Goal: Task Accomplishment & Management: Manage account settings

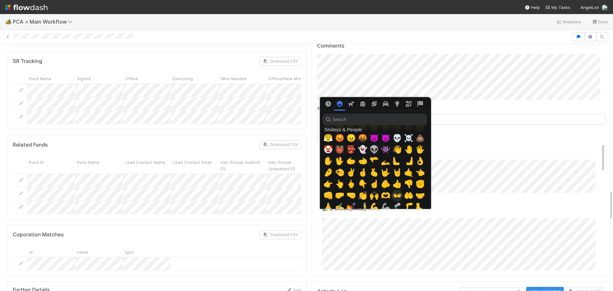
scroll to position [160, 0]
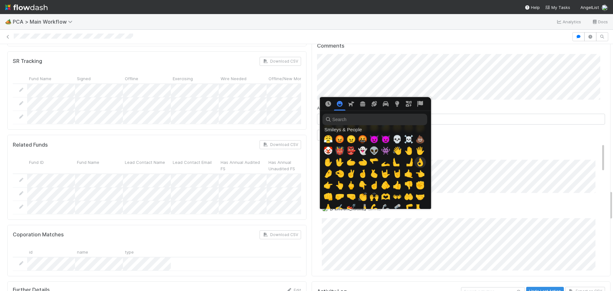
click at [415, 162] on span "👌" at bounding box center [420, 162] width 10 height 9
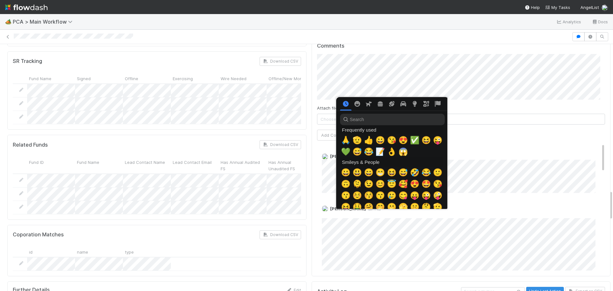
scroll to position [0, 2]
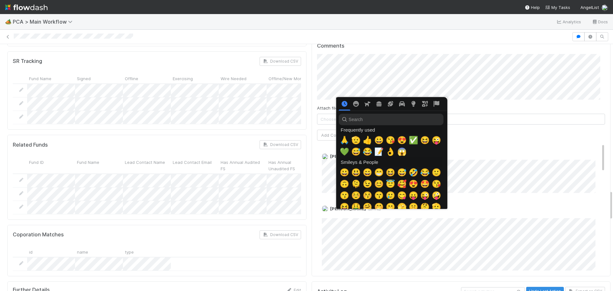
click at [328, 135] on div at bounding box center [306, 145] width 613 height 291
drag, startPoint x: 524, startPoint y: 145, endPoint x: 361, endPoint y: 141, distance: 162.8
click at [523, 146] on div at bounding box center [306, 145] width 613 height 291
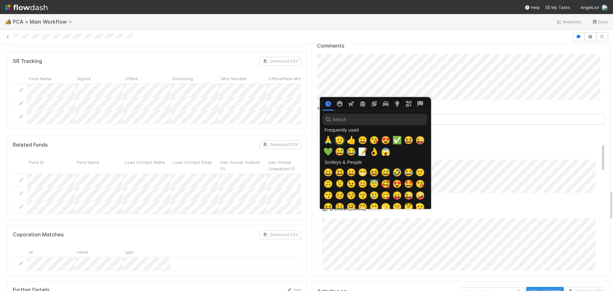
drag, startPoint x: 340, startPoint y: 139, endPoint x: 393, endPoint y: 146, distance: 53.5
click at [340, 139] on span "🫡" at bounding box center [340, 140] width 10 height 9
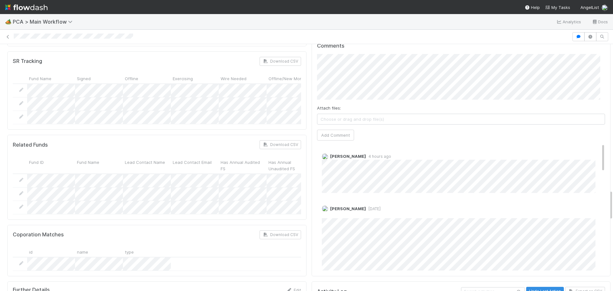
scroll to position [957, 0]
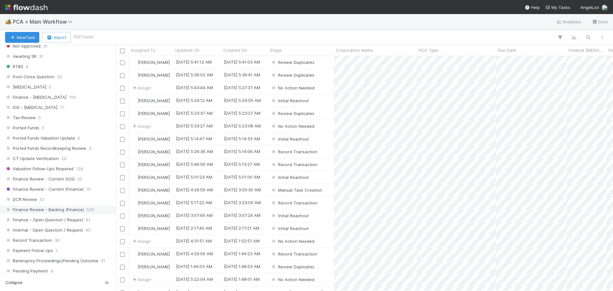
scroll to position [415, 0]
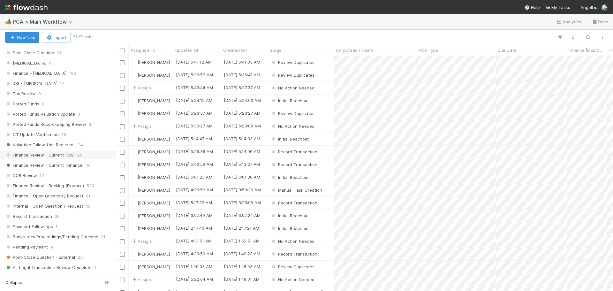
click at [66, 155] on span "Finance Review - Current (IOS)" at bounding box center [40, 155] width 70 height 8
click at [147, 53] on span "Assigned To" at bounding box center [143, 50] width 25 height 6
click at [149, 63] on div "Sort A → Z" at bounding box center [167, 62] width 73 height 10
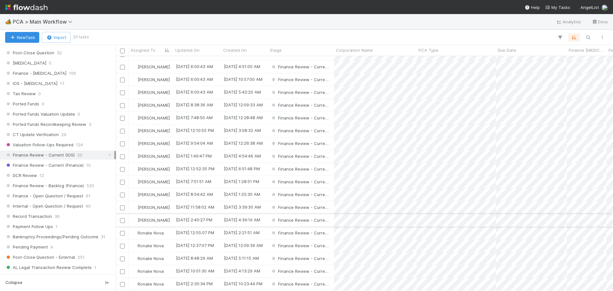
scroll to position [0, 0]
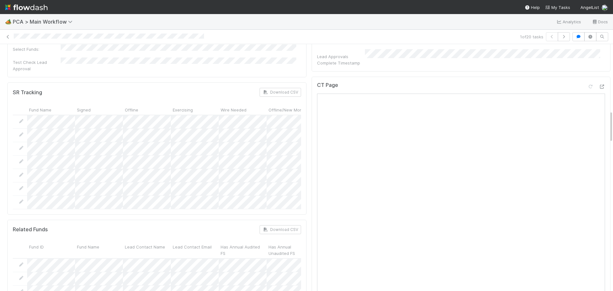
scroll to position [415, 0]
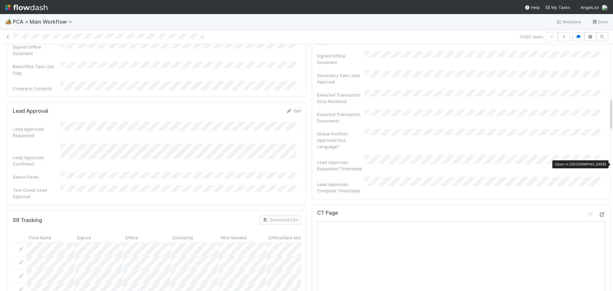
click at [598, 212] on icon at bounding box center [601, 214] width 6 height 4
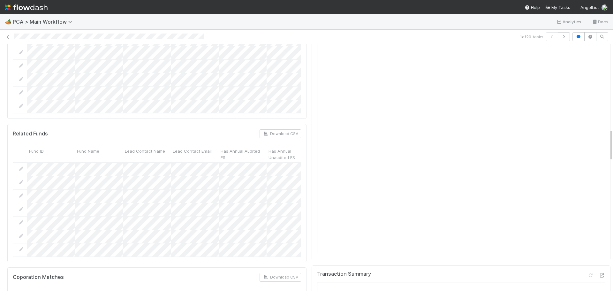
scroll to position [734, 0]
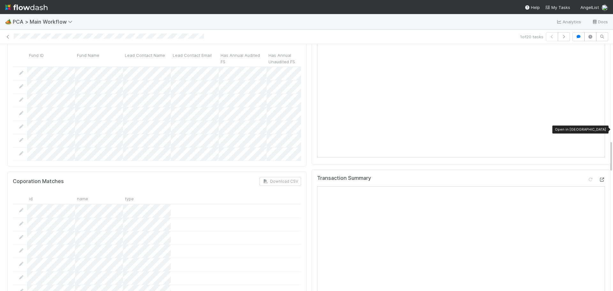
click at [598, 177] on icon at bounding box center [601, 179] width 6 height 4
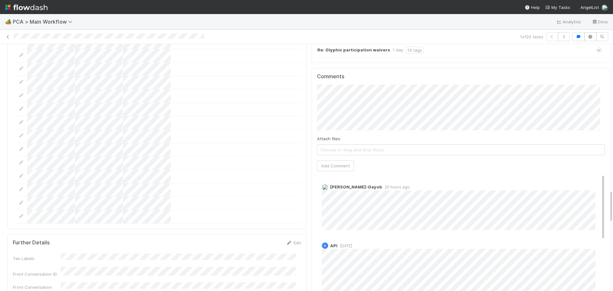
scroll to position [1085, 0]
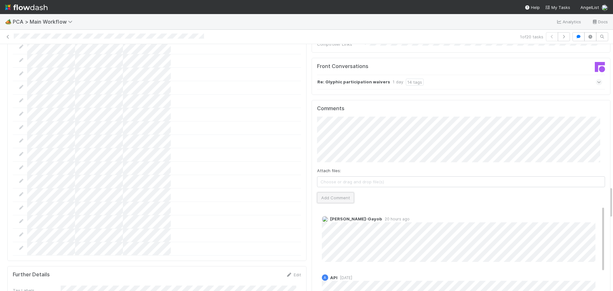
click at [322, 192] on button "Add Comment" at bounding box center [335, 197] width 37 height 11
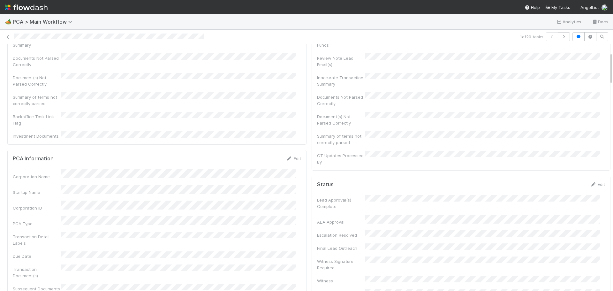
scroll to position [0, 0]
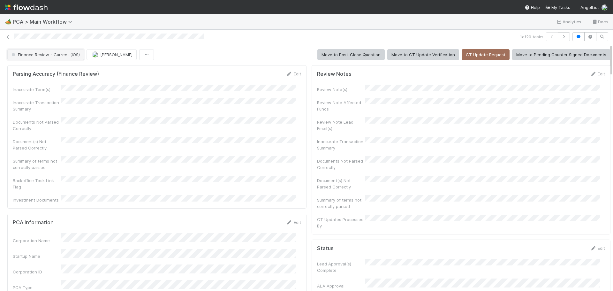
click at [64, 57] on button "Finance Review - Current (IOS)" at bounding box center [45, 54] width 77 height 11
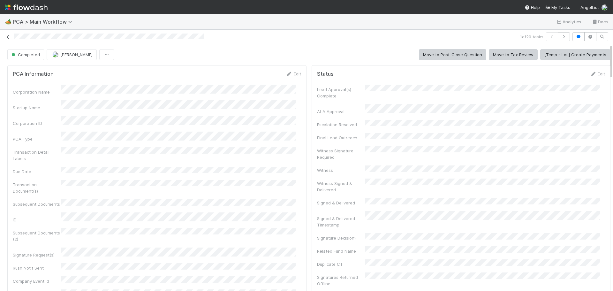
click at [6, 38] on icon at bounding box center [8, 37] width 6 height 4
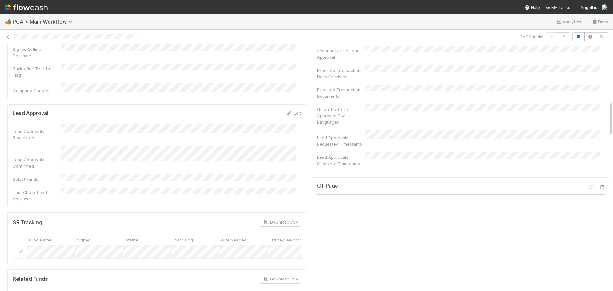
scroll to position [415, 0]
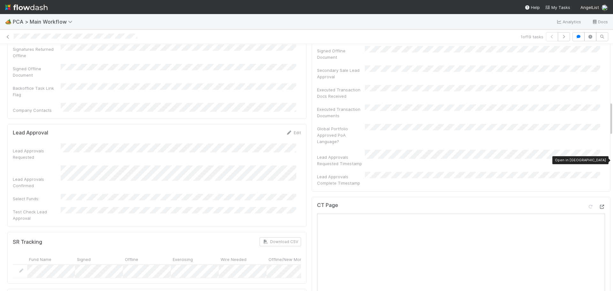
click at [598, 205] on icon at bounding box center [601, 207] width 6 height 4
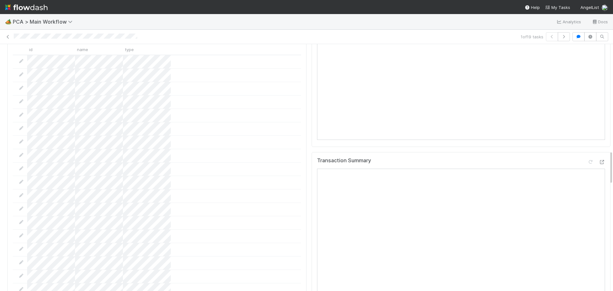
scroll to position [734, 0]
click at [598, 170] on icon at bounding box center [601, 172] width 6 height 4
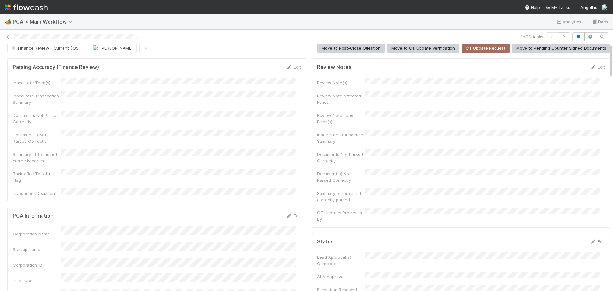
scroll to position [0, 0]
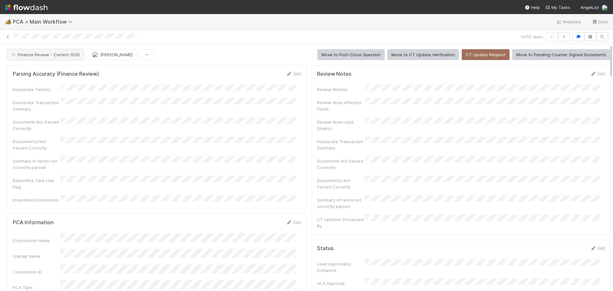
click at [64, 55] on span "Finance Review - Current (IOS)" at bounding box center [45, 54] width 70 height 5
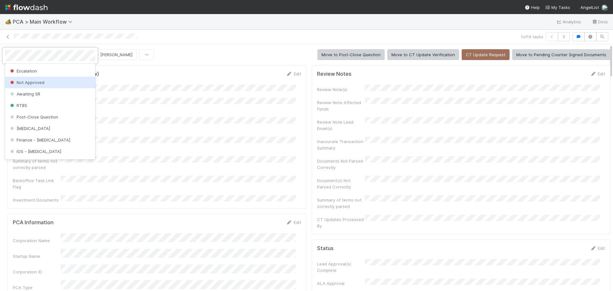
scroll to position [191, 0]
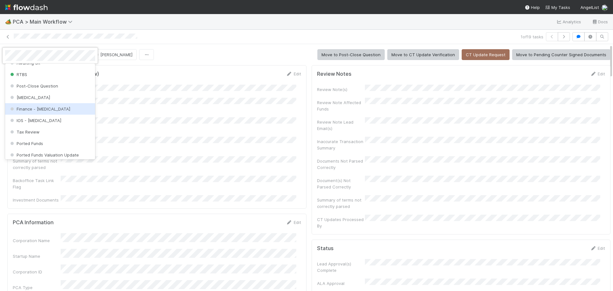
click at [52, 113] on div "Finance - [MEDICAL_DATA]" at bounding box center [50, 108] width 90 height 11
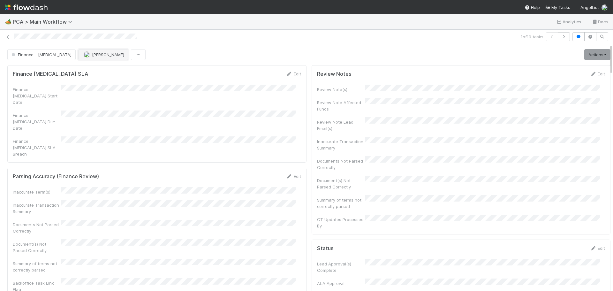
click at [92, 54] on span "[PERSON_NAME]" at bounding box center [108, 54] width 32 height 5
click at [89, 73] on div "[PERSON_NAME]" at bounding box center [94, 70] width 90 height 11
click at [7, 37] on icon at bounding box center [8, 37] width 6 height 4
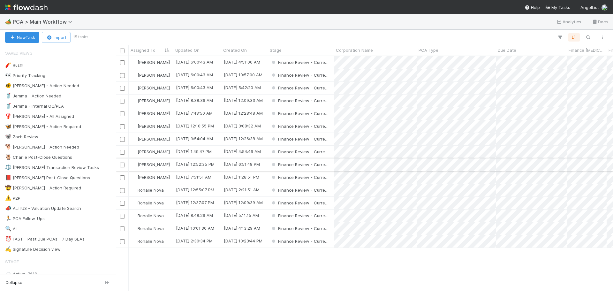
scroll to position [230, 492]
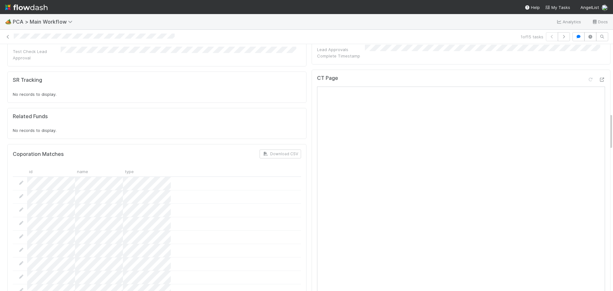
scroll to position [447, 0]
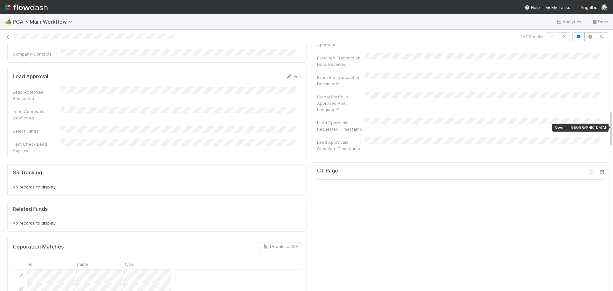
click at [598, 170] on icon at bounding box center [601, 172] width 6 height 4
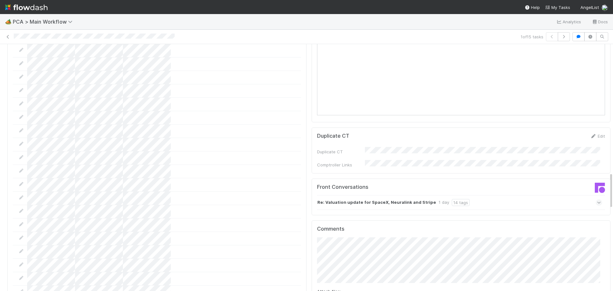
scroll to position [862, 0]
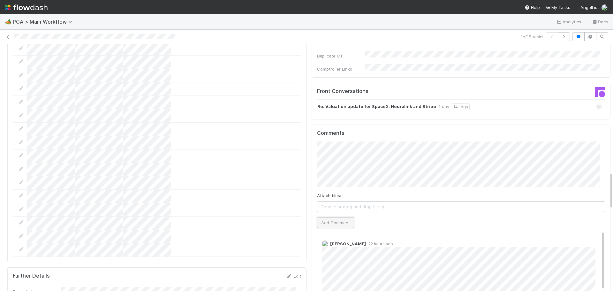
click at [324, 217] on button "Add Comment" at bounding box center [335, 222] width 37 height 11
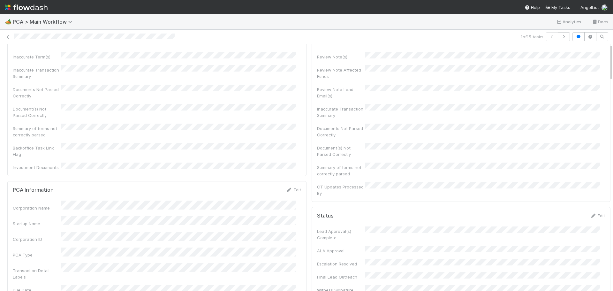
scroll to position [0, 0]
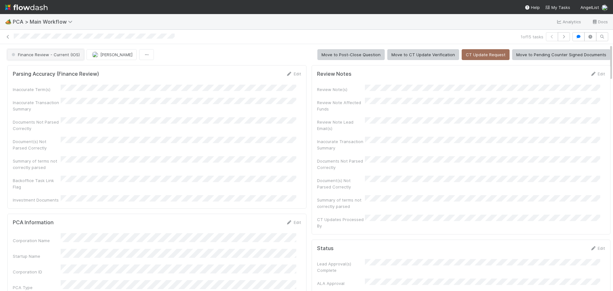
click at [69, 56] on span "Finance Review - Current (IOS)" at bounding box center [45, 54] width 70 height 5
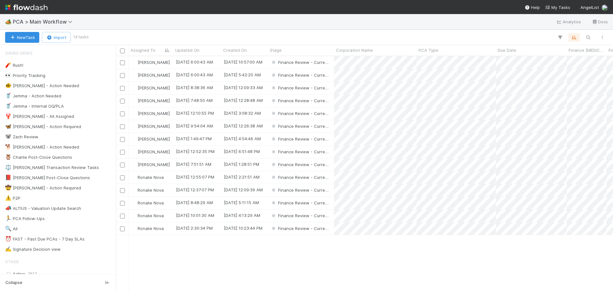
scroll to position [230, 492]
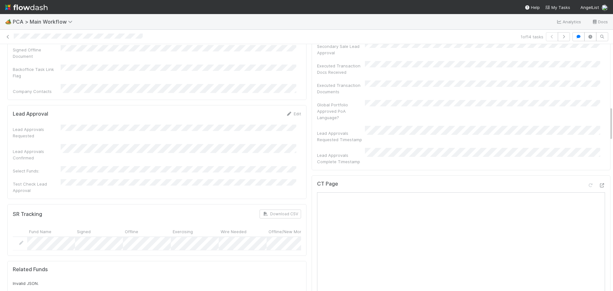
scroll to position [447, 0]
click at [598, 180] on icon at bounding box center [601, 182] width 6 height 4
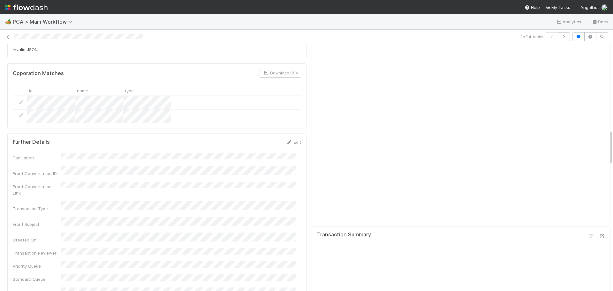
scroll to position [734, 0]
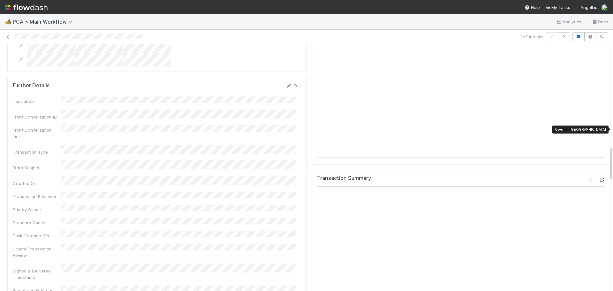
click at [598, 177] on icon at bounding box center [601, 179] width 6 height 4
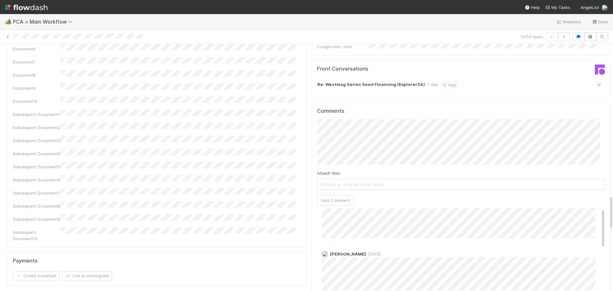
scroll to position [0, 0]
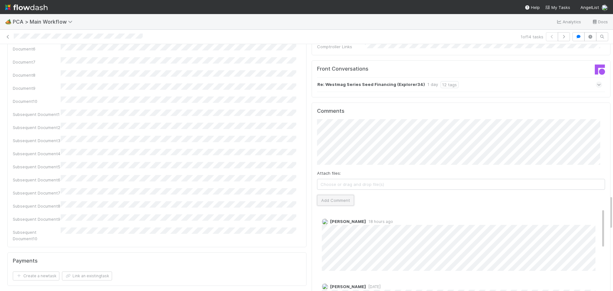
click at [325, 195] on button "Add Comment" at bounding box center [335, 200] width 37 height 11
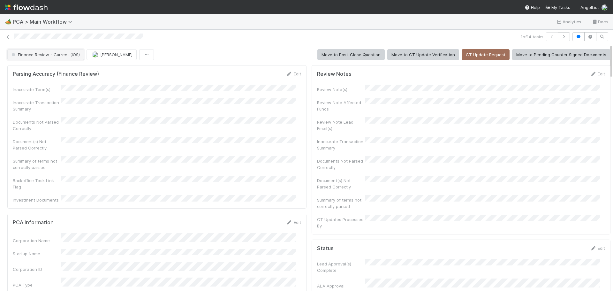
click at [56, 57] on button "Finance Review - Current (IOS)" at bounding box center [45, 54] width 77 height 11
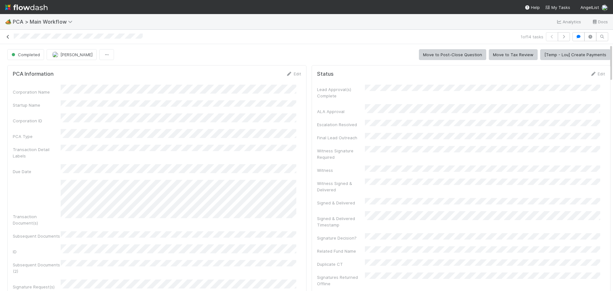
click at [8, 36] on icon at bounding box center [8, 37] width 6 height 4
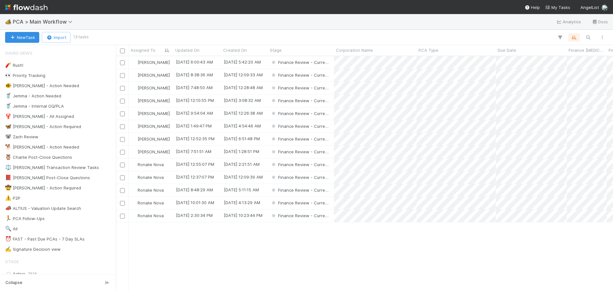
scroll to position [230, 492]
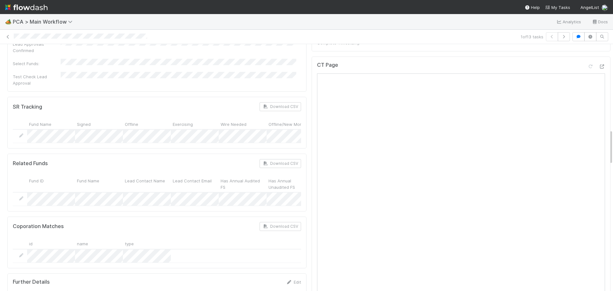
scroll to position [511, 0]
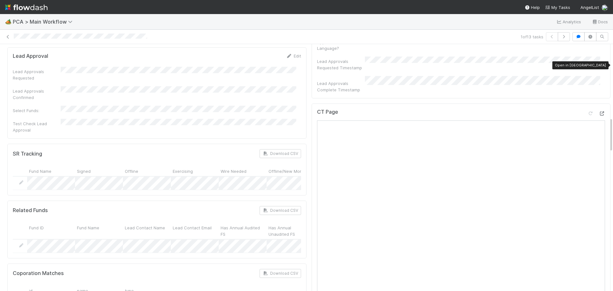
click at [598, 111] on icon at bounding box center [601, 113] width 6 height 4
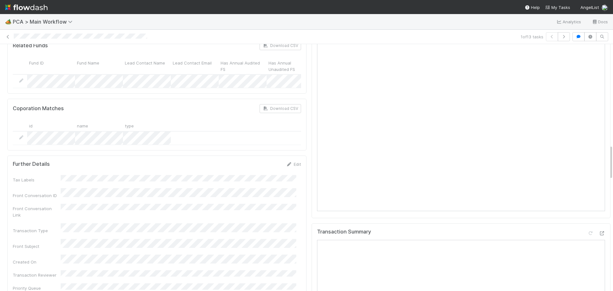
scroll to position [702, 0]
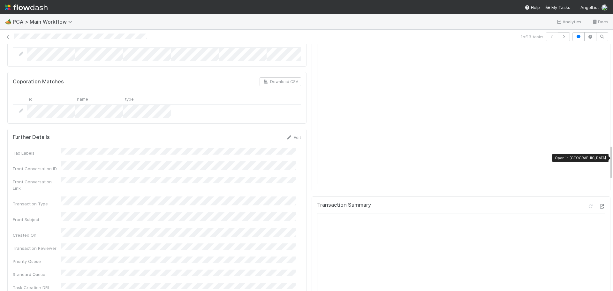
click at [598, 204] on icon at bounding box center [601, 206] width 6 height 4
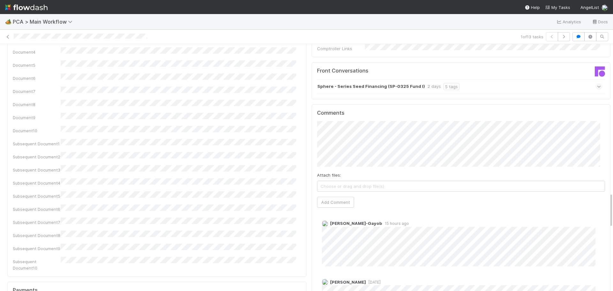
scroll to position [1021, 0]
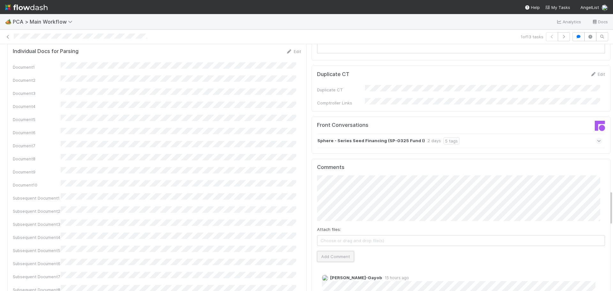
click at [337, 251] on button "Add Comment" at bounding box center [335, 256] width 37 height 11
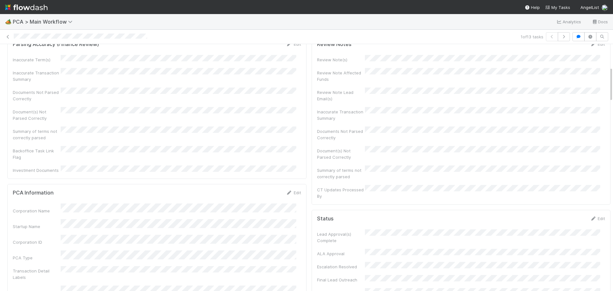
scroll to position [0, 0]
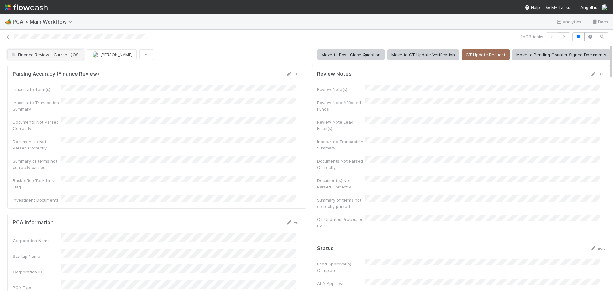
click at [65, 56] on span "Finance Review - Current (IOS)" at bounding box center [45, 54] width 70 height 5
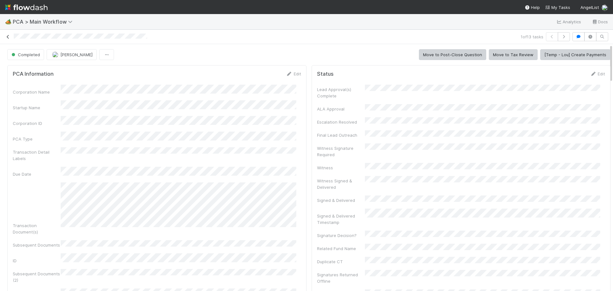
click at [9, 36] on icon at bounding box center [8, 37] width 6 height 4
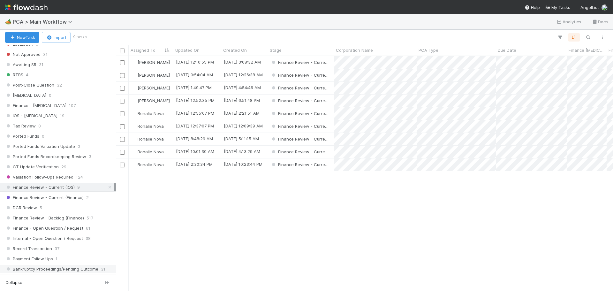
scroll to position [479, 0]
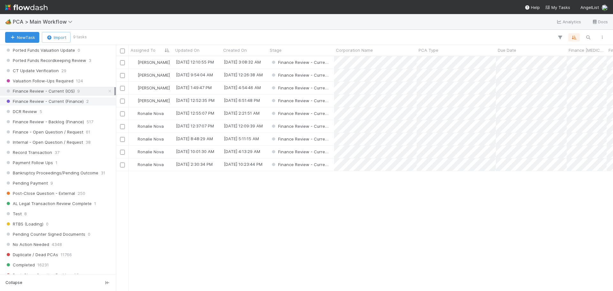
click at [73, 102] on span "Finance Review - Current (Finance)" at bounding box center [44, 101] width 79 height 8
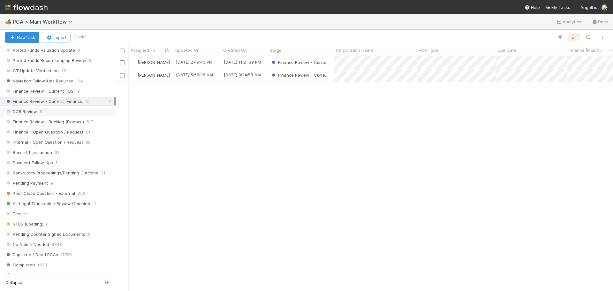
scroll to position [230, 492]
click at [66, 123] on span "Finance Review - Backlog (Finance)" at bounding box center [44, 122] width 79 height 8
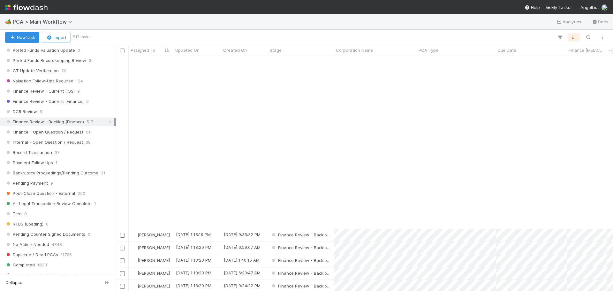
scroll to position [415, 0]
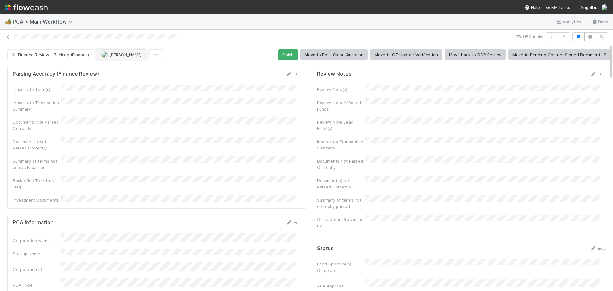
click at [120, 56] on span "[PERSON_NAME]" at bounding box center [125, 54] width 32 height 5
click at [112, 70] on span "Marenz Trajano you" at bounding box center [125, 70] width 42 height 5
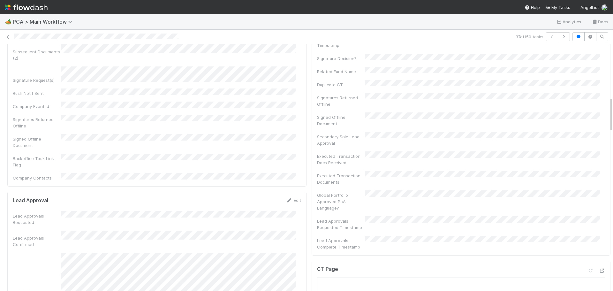
scroll to position [479, 0]
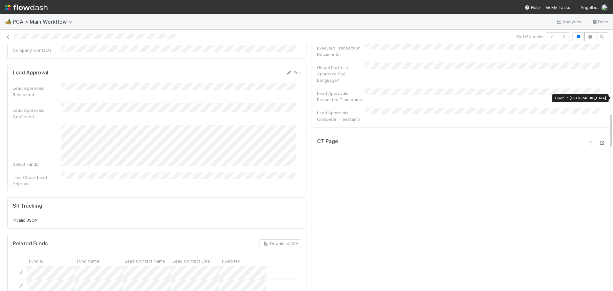
click at [598, 141] on icon at bounding box center [601, 143] width 6 height 4
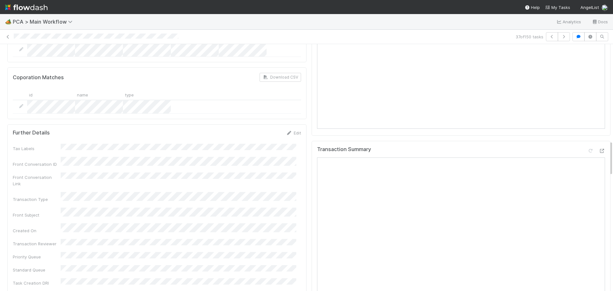
scroll to position [798, 0]
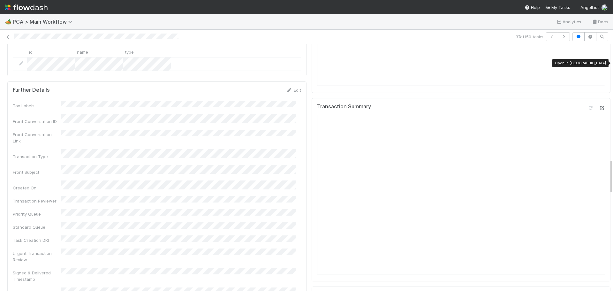
click at [598, 106] on icon at bounding box center [601, 108] width 6 height 4
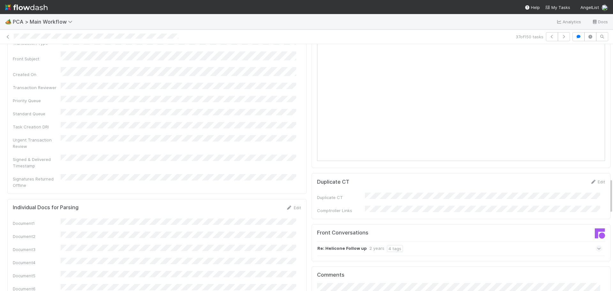
scroll to position [895, 0]
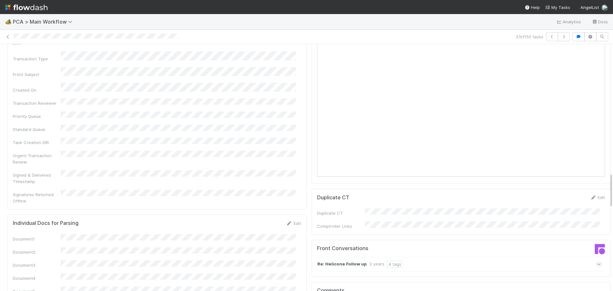
click at [597, 261] on icon at bounding box center [599, 264] width 4 height 6
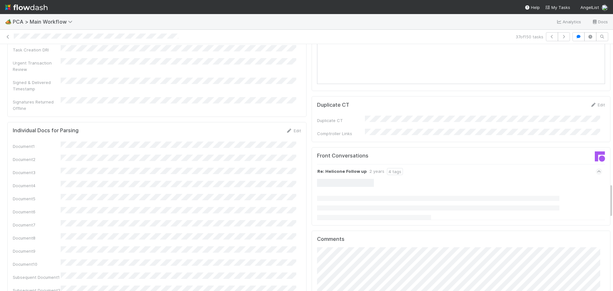
scroll to position [991, 0]
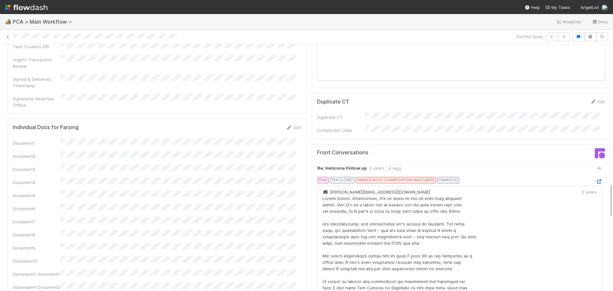
click at [595, 179] on icon at bounding box center [598, 181] width 6 height 4
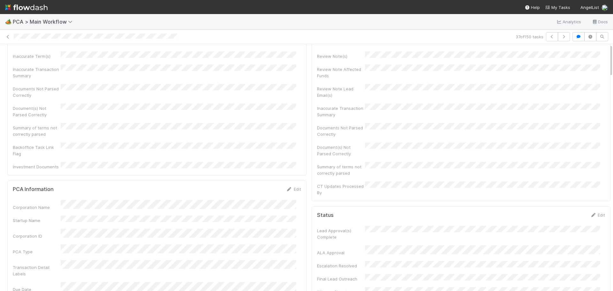
scroll to position [0, 0]
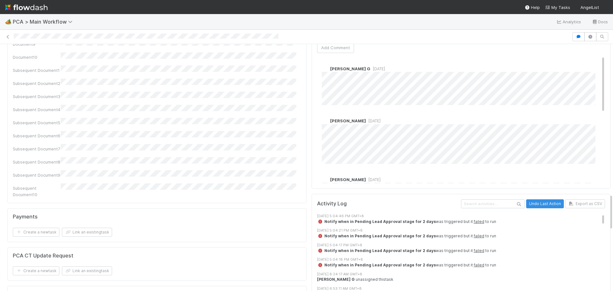
scroll to position [957, 0]
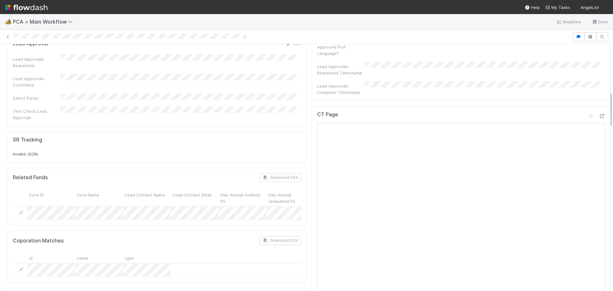
scroll to position [319, 0]
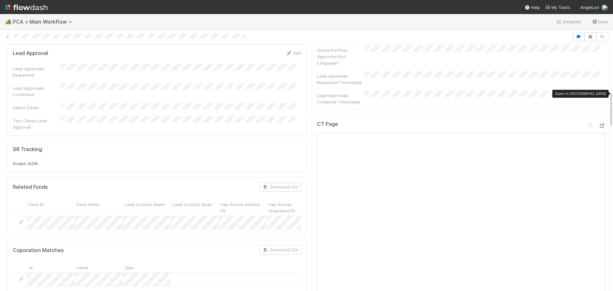
click at [598, 123] on icon at bounding box center [601, 125] width 6 height 4
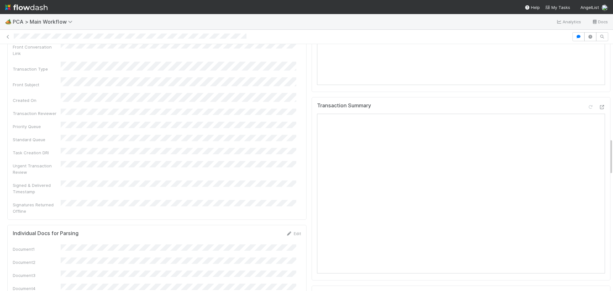
scroll to position [638, 0]
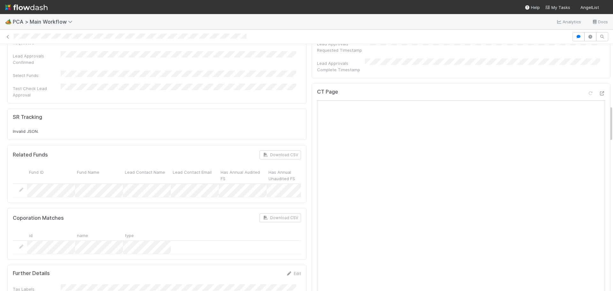
scroll to position [415, 0]
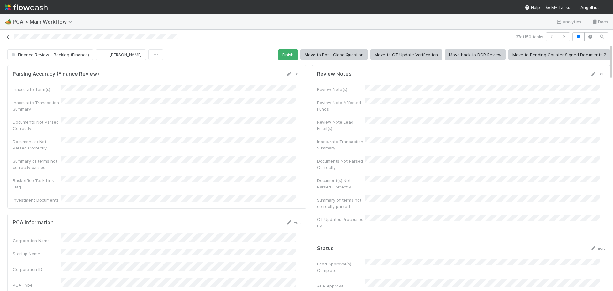
click at [10, 38] on icon at bounding box center [8, 37] width 6 height 4
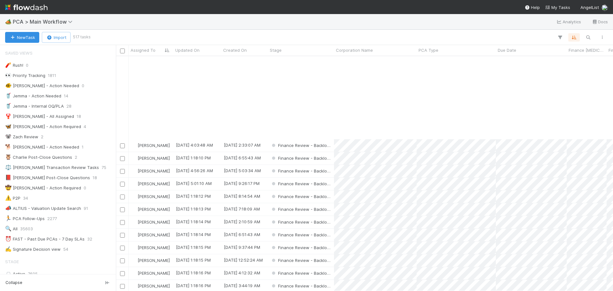
scroll to position [574, 0]
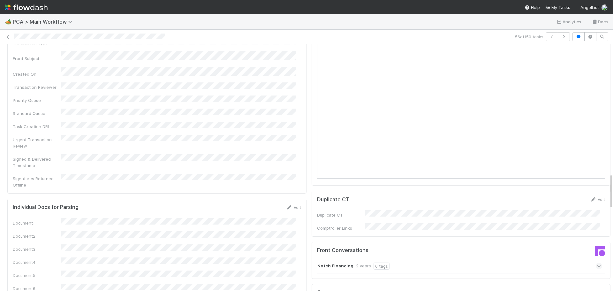
scroll to position [1085, 0]
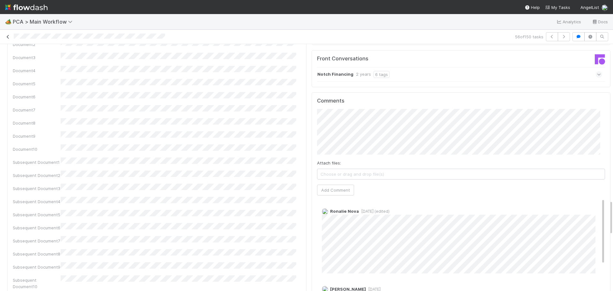
click at [9, 36] on icon at bounding box center [8, 37] width 6 height 4
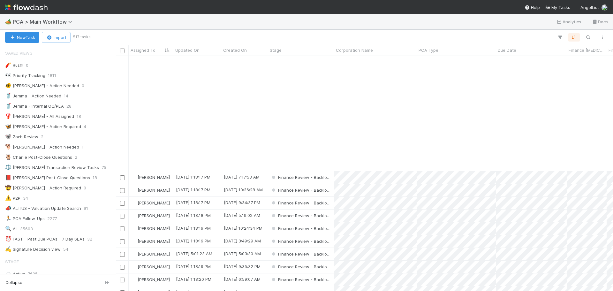
scroll to position [319, 0]
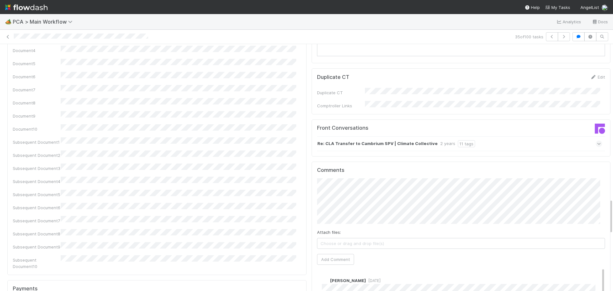
scroll to position [1085, 0]
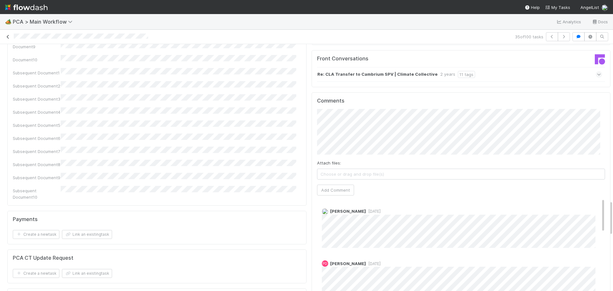
click at [8, 40] on link at bounding box center [8, 37] width 6 height 6
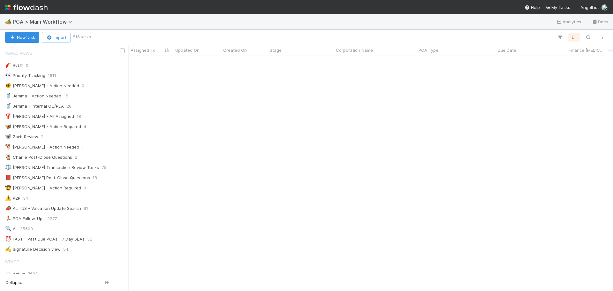
scroll to position [447, 0]
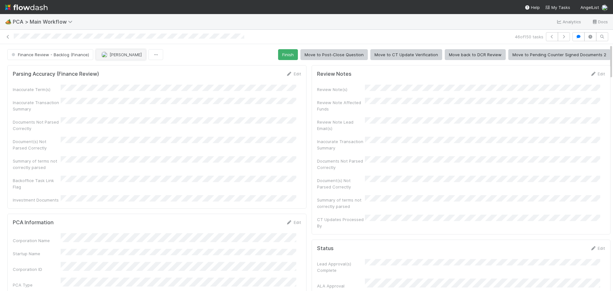
click at [116, 54] on span "[PERSON_NAME]" at bounding box center [125, 54] width 32 height 5
drag, startPoint x: 131, startPoint y: 70, endPoint x: 166, endPoint y: 53, distance: 39.0
click at [131, 71] on span "Marenz Trajano you" at bounding box center [125, 70] width 42 height 5
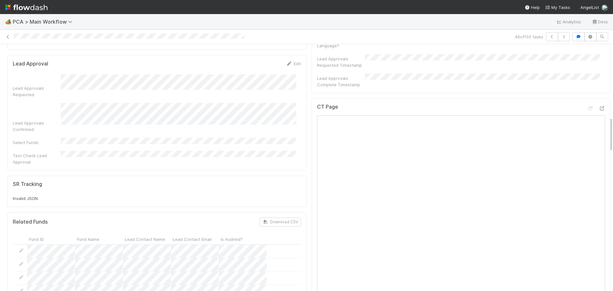
scroll to position [511, 0]
click at [598, 109] on icon at bounding box center [601, 111] width 6 height 4
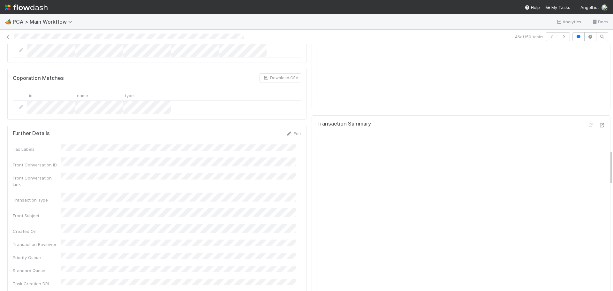
scroll to position [734, 0]
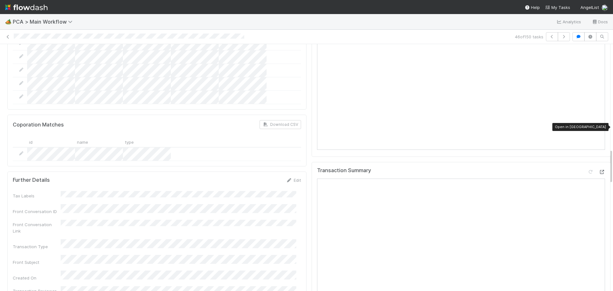
click at [598, 168] on div at bounding box center [601, 171] width 6 height 6
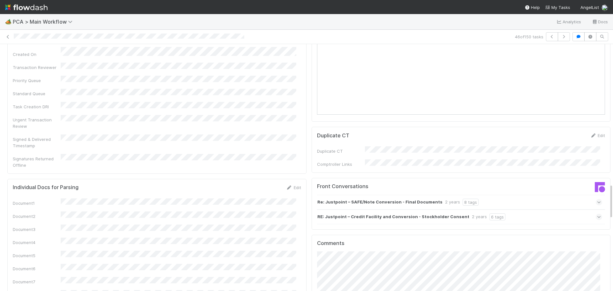
scroll to position [1117, 0]
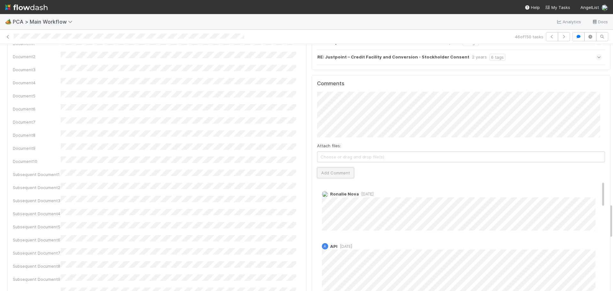
click at [332, 167] on button "Add Comment" at bounding box center [335, 172] width 37 height 11
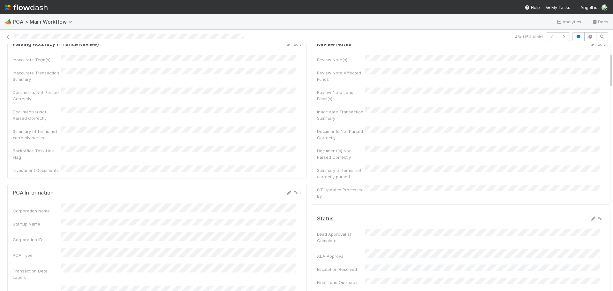
scroll to position [0, 0]
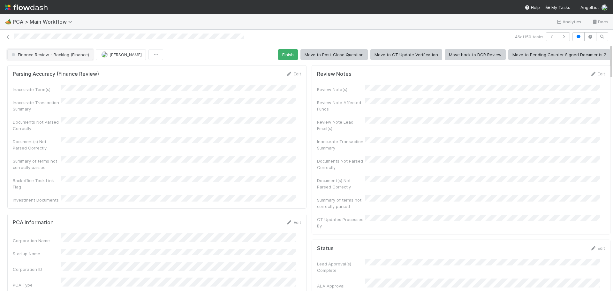
click at [65, 56] on span "Finance Review - Backlog (Finance)" at bounding box center [49, 54] width 79 height 5
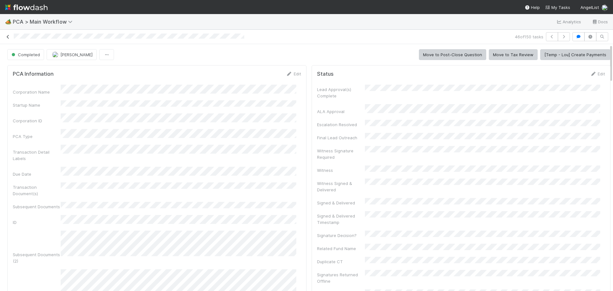
click at [5, 35] on icon at bounding box center [8, 37] width 6 height 4
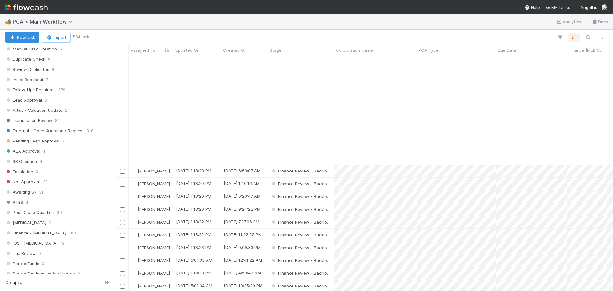
scroll to position [734, 0]
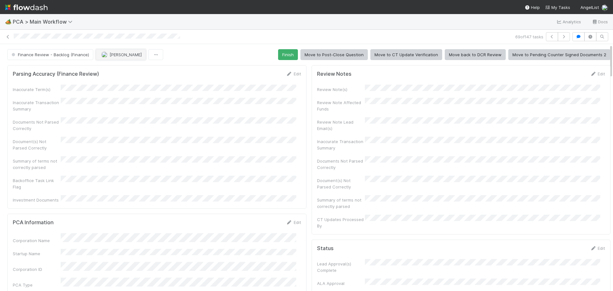
click at [114, 56] on span "[PERSON_NAME]" at bounding box center [125, 54] width 32 height 5
click at [147, 72] on div "[PERSON_NAME] you" at bounding box center [137, 70] width 90 height 11
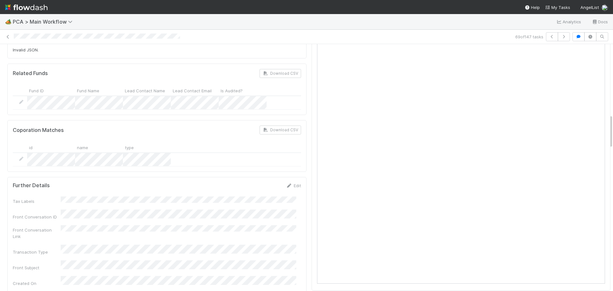
scroll to position [511, 0]
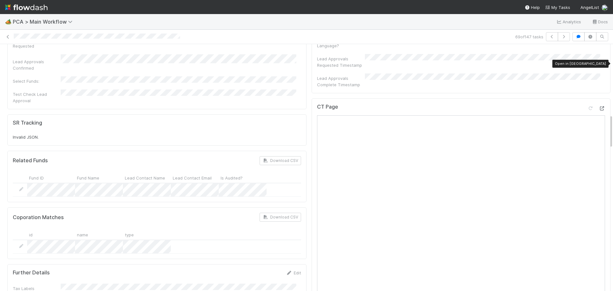
click at [598, 105] on div at bounding box center [601, 108] width 6 height 6
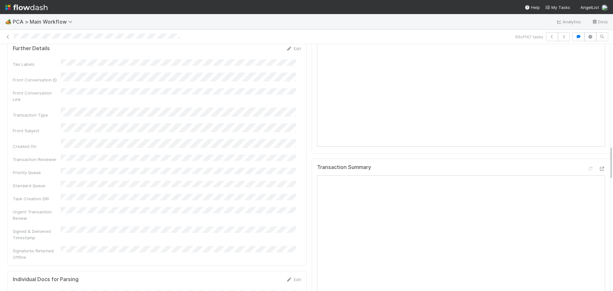
scroll to position [734, 0]
click at [598, 167] on icon at bounding box center [601, 169] width 6 height 4
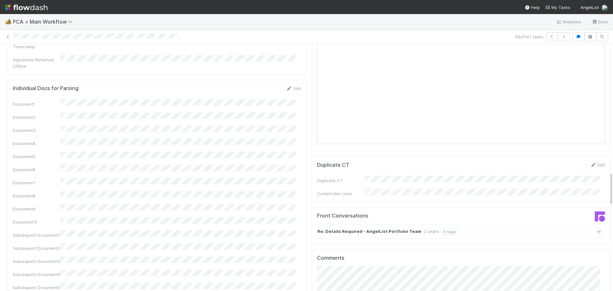
scroll to position [1021, 0]
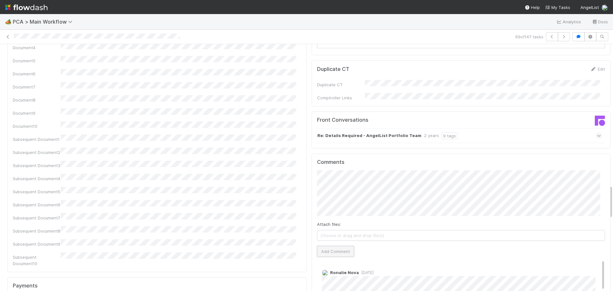
click at [340, 246] on button "Add Comment" at bounding box center [335, 251] width 37 height 11
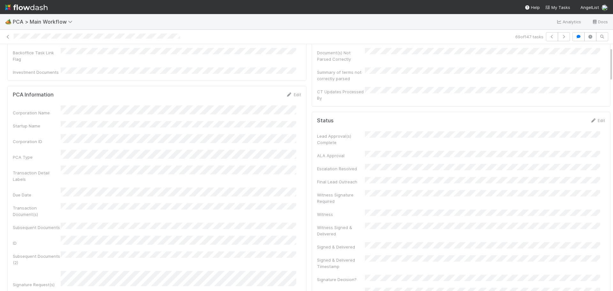
scroll to position [0, 0]
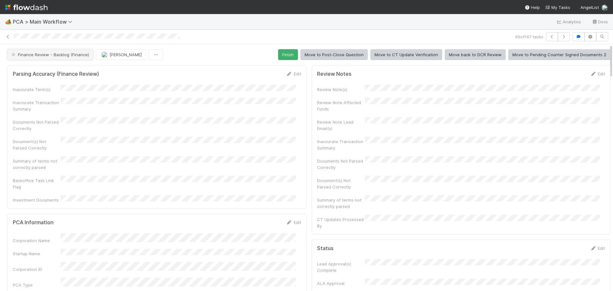
click at [73, 55] on span "Finance Review - Backlog (Finance)" at bounding box center [49, 54] width 79 height 5
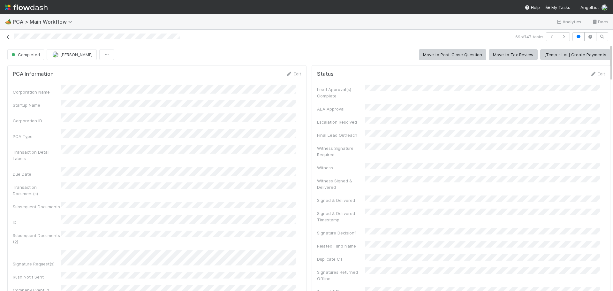
click at [9, 36] on icon at bounding box center [8, 37] width 6 height 4
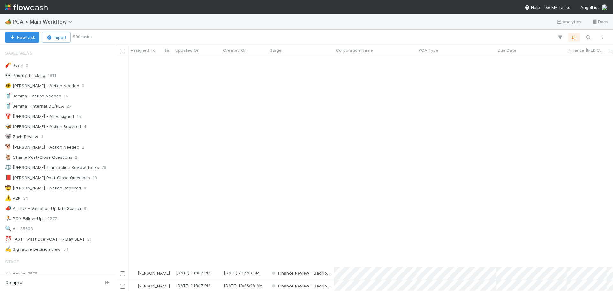
scroll to position [1021, 0]
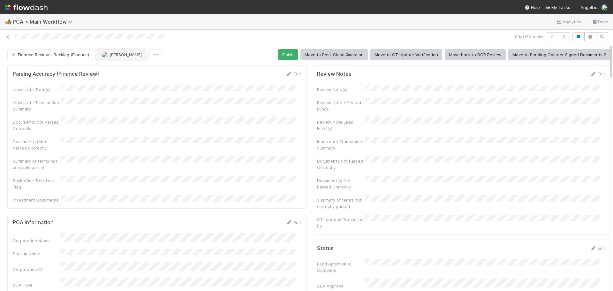
click at [114, 53] on span "[PERSON_NAME]" at bounding box center [125, 54] width 32 height 5
click at [128, 71] on span "[PERSON_NAME] you" at bounding box center [125, 70] width 42 height 5
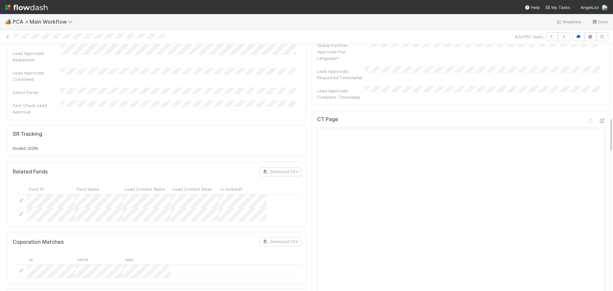
scroll to position [511, 0]
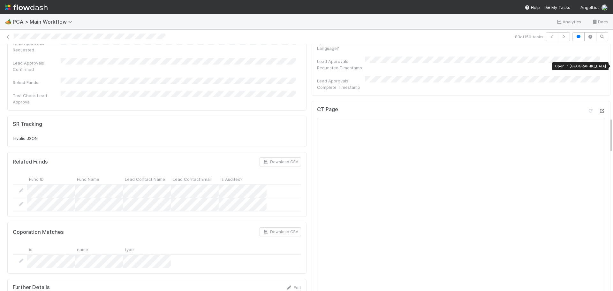
click at [598, 109] on icon at bounding box center [601, 111] width 6 height 4
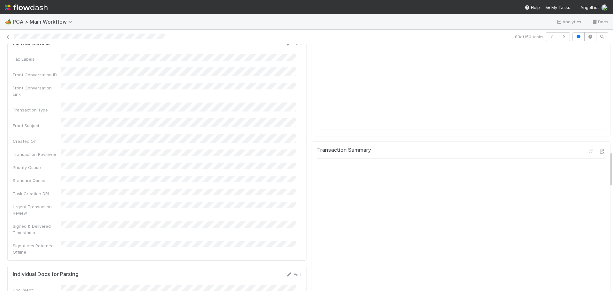
scroll to position [766, 0]
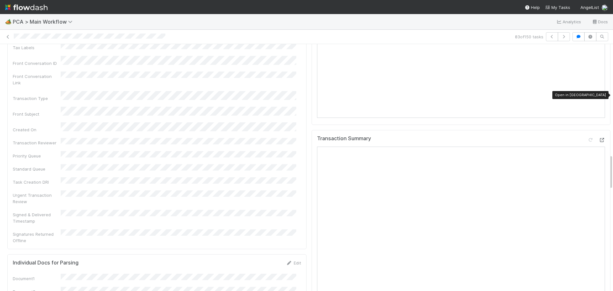
click at [598, 138] on icon at bounding box center [601, 140] width 6 height 4
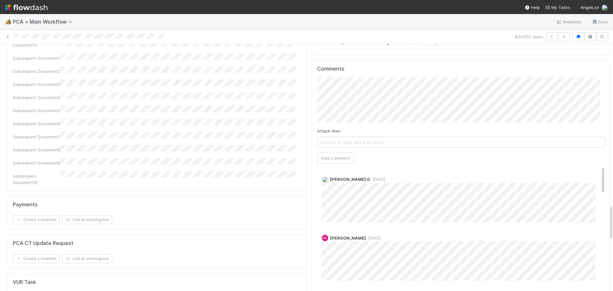
scroll to position [1085, 0]
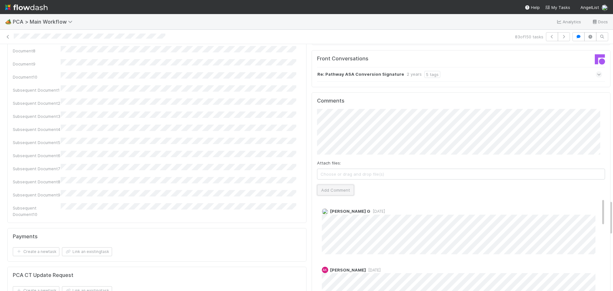
click at [330, 184] on button "Add Comment" at bounding box center [335, 189] width 37 height 11
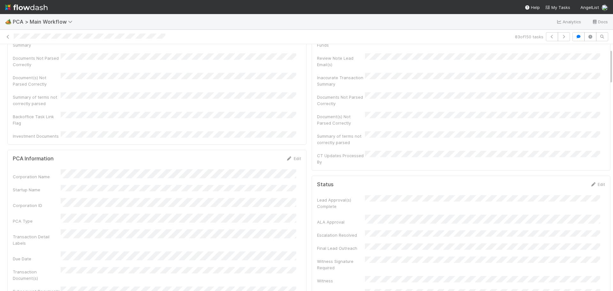
scroll to position [0, 0]
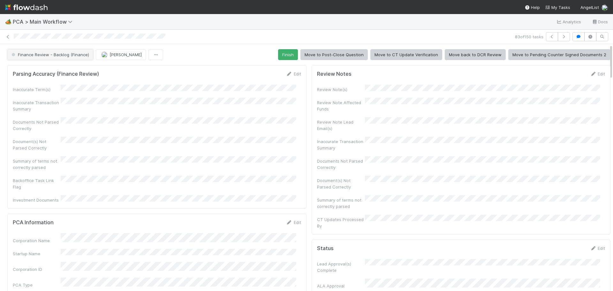
click at [77, 57] on span "Finance Review - Backlog (Finance)" at bounding box center [49, 54] width 79 height 5
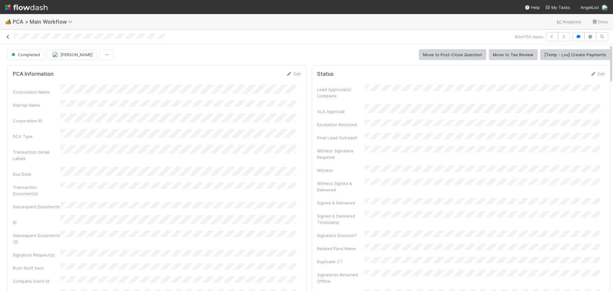
click at [7, 37] on icon at bounding box center [8, 37] width 6 height 4
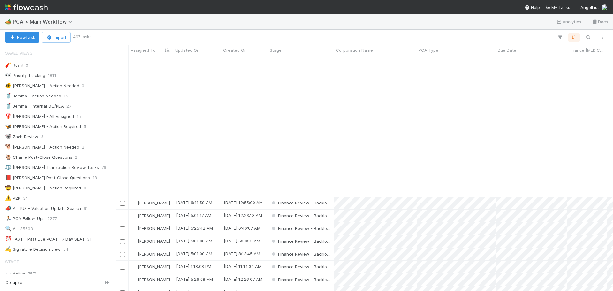
scroll to position [670, 0]
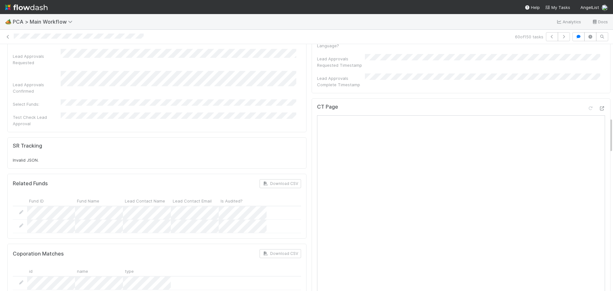
scroll to position [479, 0]
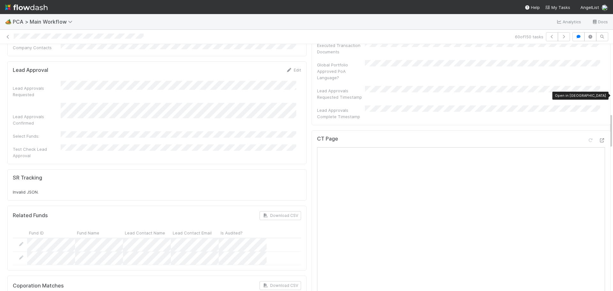
click at [597, 130] on div "CT Page Open in New Tab" at bounding box center [460, 269] width 299 height 279
click at [598, 138] on icon at bounding box center [601, 140] width 6 height 4
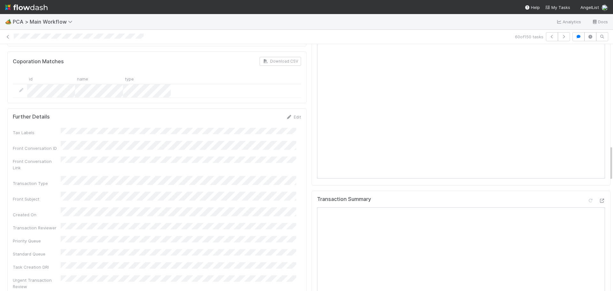
scroll to position [734, 0]
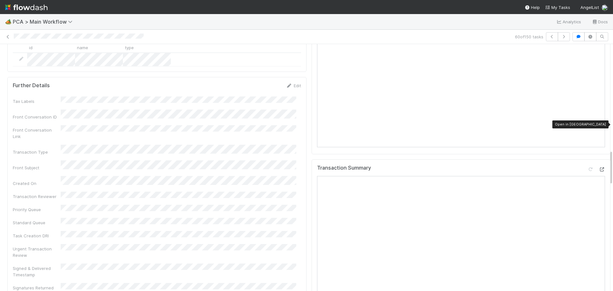
click at [598, 167] on icon at bounding box center [601, 169] width 6 height 4
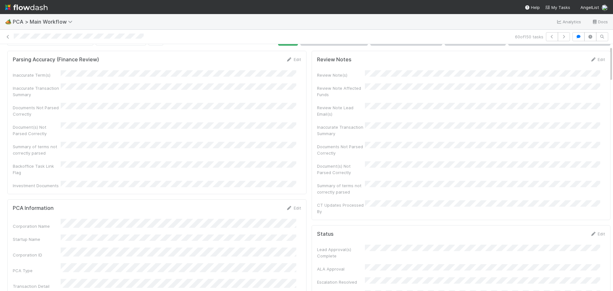
scroll to position [0, 0]
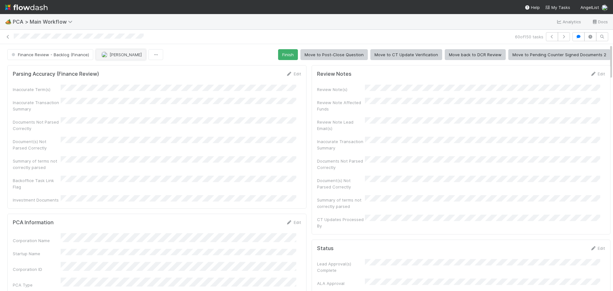
click at [116, 59] on button "[PERSON_NAME]" at bounding box center [121, 54] width 50 height 11
click at [153, 73] on div "Marenz Trajano you" at bounding box center [137, 70] width 90 height 11
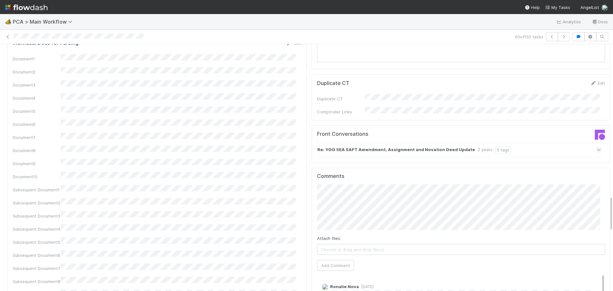
scroll to position [1053, 0]
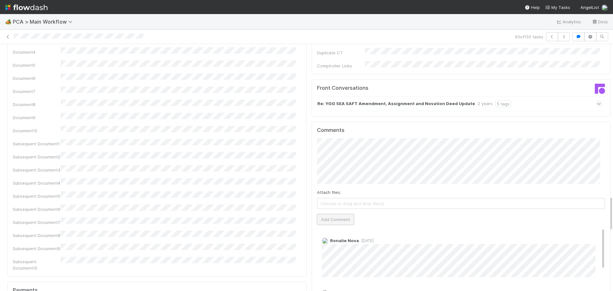
click at [331, 214] on button "Add Comment" at bounding box center [335, 219] width 37 height 11
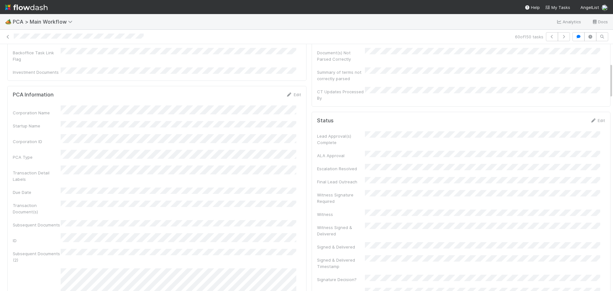
scroll to position [0, 0]
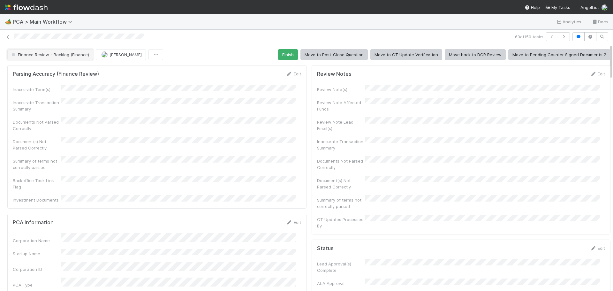
click at [61, 56] on span "Finance Review - Backlog (Finance)" at bounding box center [49, 54] width 79 height 5
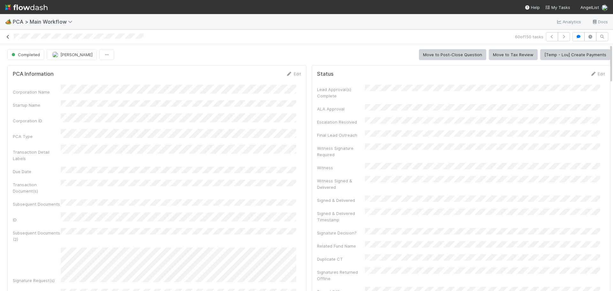
click at [9, 38] on icon at bounding box center [8, 37] width 6 height 4
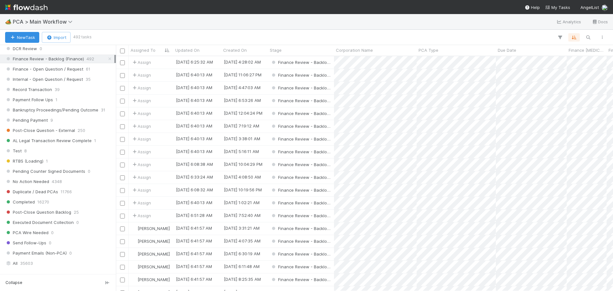
scroll to position [479, 0]
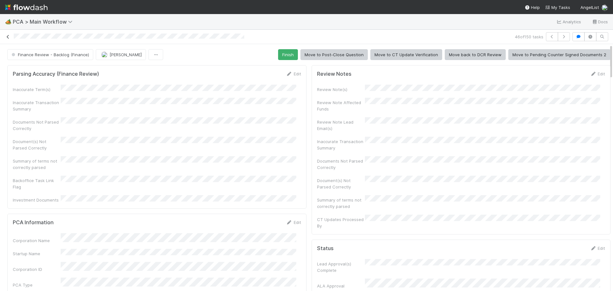
click at [8, 37] on icon at bounding box center [8, 37] width 6 height 4
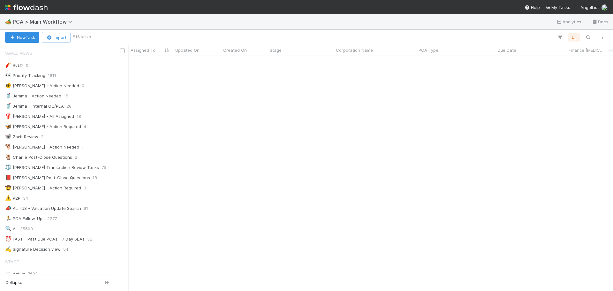
scroll to position [606, 0]
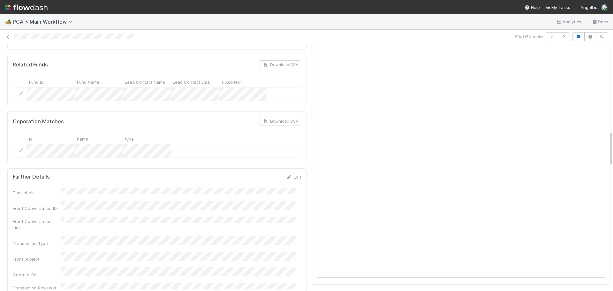
scroll to position [511, 0]
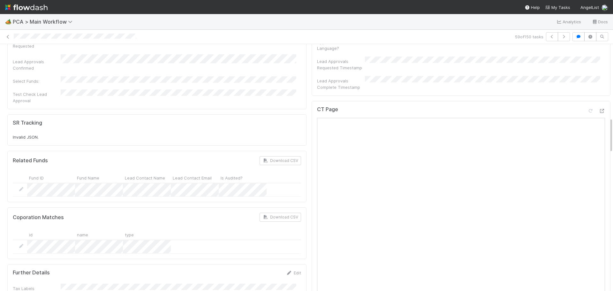
click at [596, 101] on div "CT Page" at bounding box center [460, 240] width 299 height 279
click at [598, 109] on icon at bounding box center [601, 111] width 6 height 4
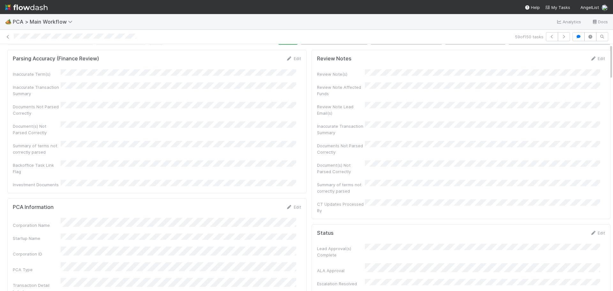
scroll to position [0, 0]
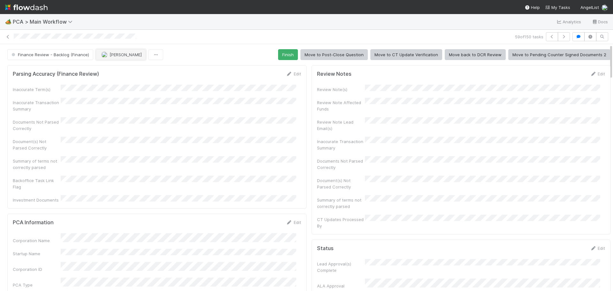
click at [116, 56] on span "[PERSON_NAME]" at bounding box center [125, 54] width 32 height 5
click at [108, 73] on span "[PERSON_NAME] you" at bounding box center [125, 70] width 42 height 5
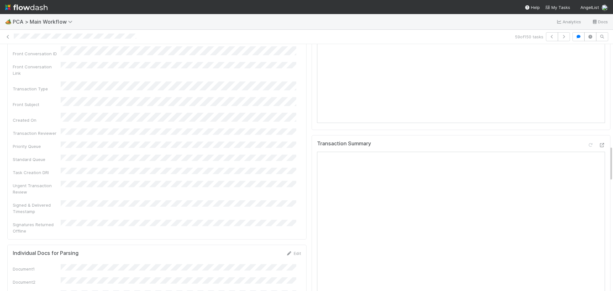
scroll to position [702, 0]
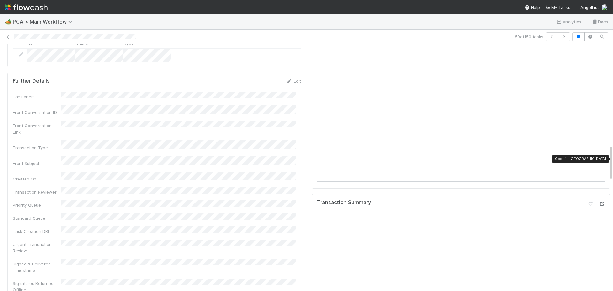
click at [598, 202] on icon at bounding box center [601, 204] width 6 height 4
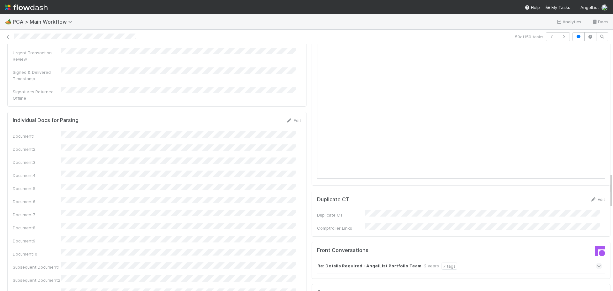
scroll to position [1053, 0]
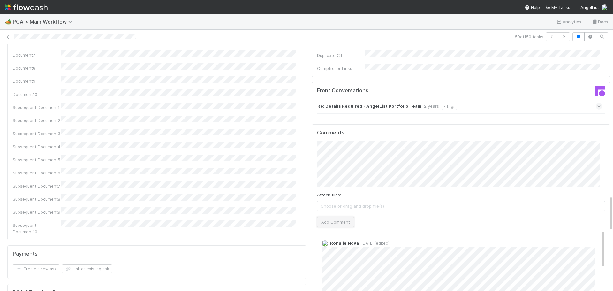
click at [325, 216] on button "Add Comment" at bounding box center [335, 221] width 37 height 11
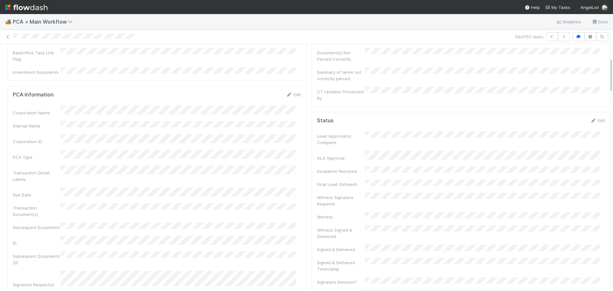
scroll to position [0, 0]
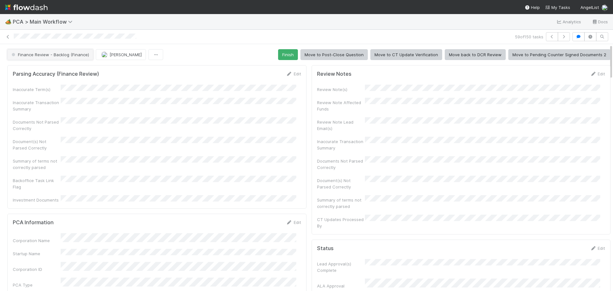
click at [67, 58] on button "Finance Review - Backlog (Finance)" at bounding box center [50, 54] width 86 height 11
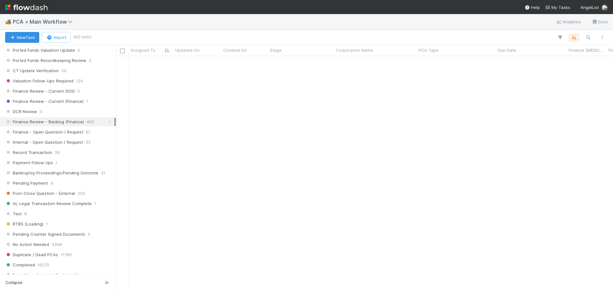
scroll to position [766, 0]
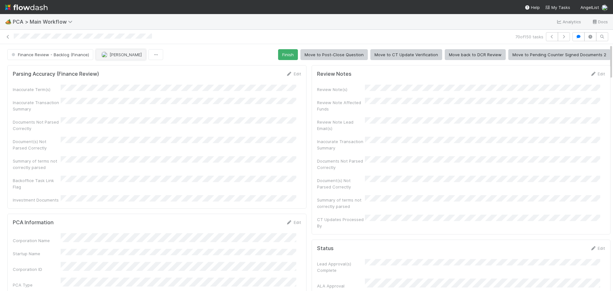
click at [118, 53] on span "[PERSON_NAME]" at bounding box center [125, 54] width 32 height 5
click at [146, 71] on div "Marenz Trajano you" at bounding box center [137, 70] width 90 height 11
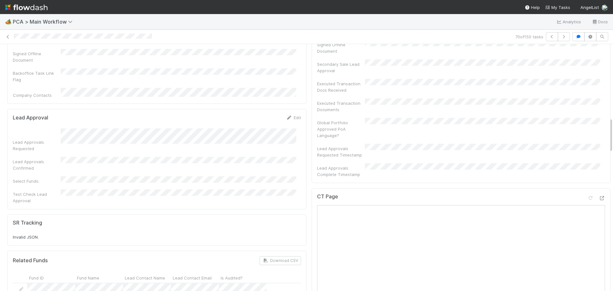
scroll to position [511, 0]
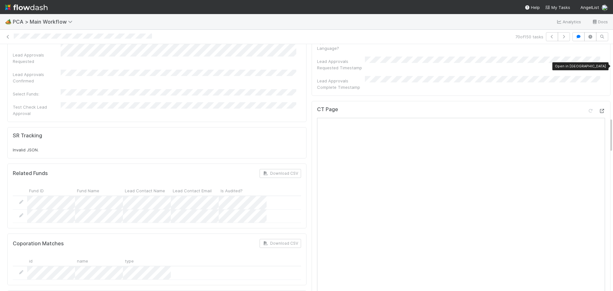
click at [598, 109] on icon at bounding box center [601, 111] width 6 height 4
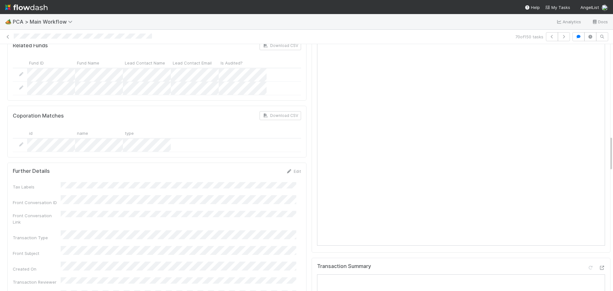
scroll to position [766, 0]
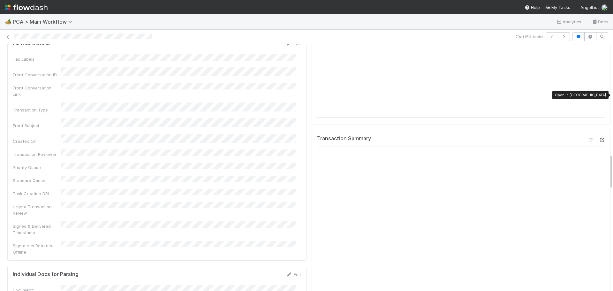
click at [598, 138] on icon at bounding box center [601, 140] width 6 height 4
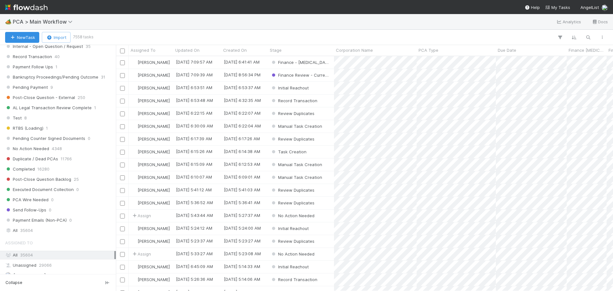
scroll to position [939, 0]
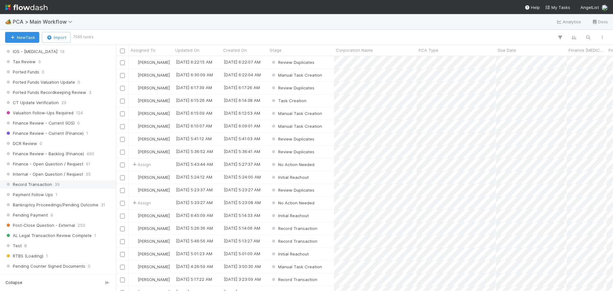
scroll to position [383, 0]
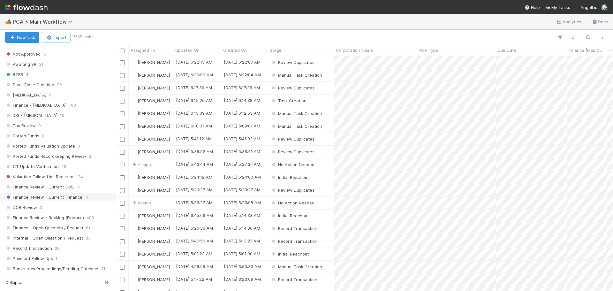
click at [69, 199] on span "Finance Review - Current (Finance)" at bounding box center [44, 197] width 79 height 8
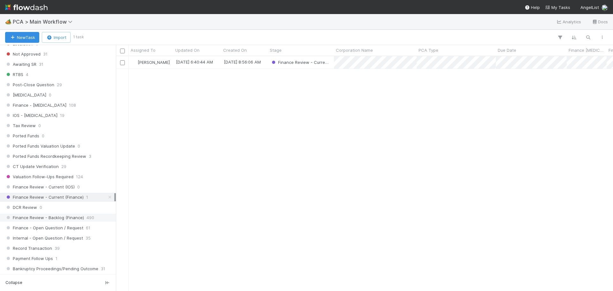
scroll to position [230, 492]
click at [71, 217] on span "Finance Review - Backlog (Finance)" at bounding box center [44, 217] width 79 height 8
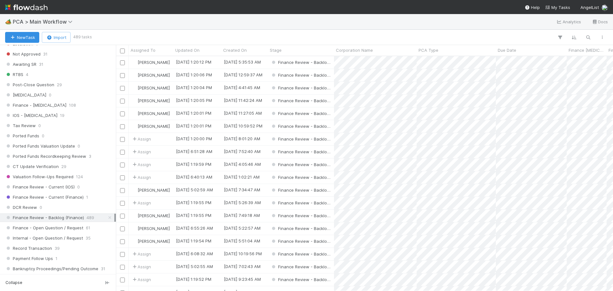
scroll to position [230, 492]
click at [157, 49] on div "Assigned To" at bounding box center [151, 50] width 41 height 6
click at [160, 61] on div "Sort A → Z" at bounding box center [167, 62] width 73 height 10
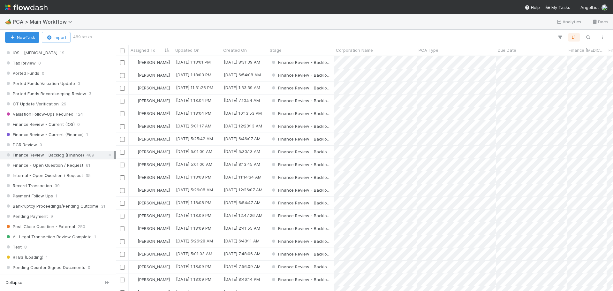
scroll to position [929, 0]
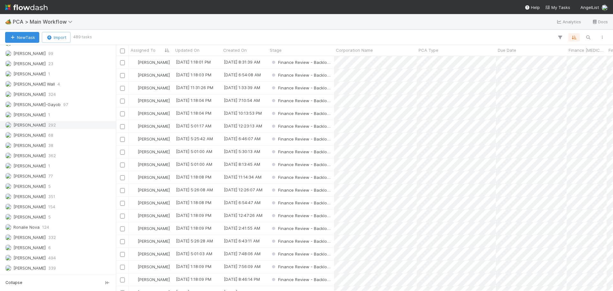
click at [52, 126] on span "292" at bounding box center [52, 125] width 8 height 8
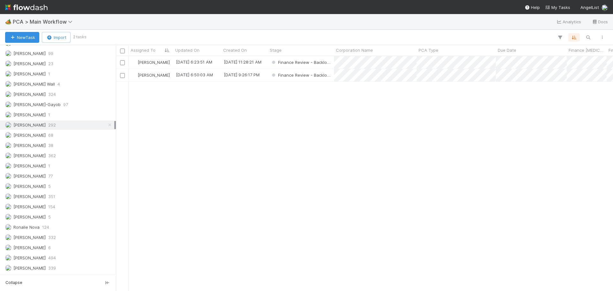
scroll to position [230, 492]
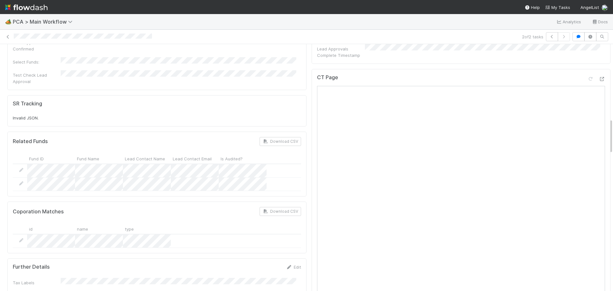
scroll to position [479, 0]
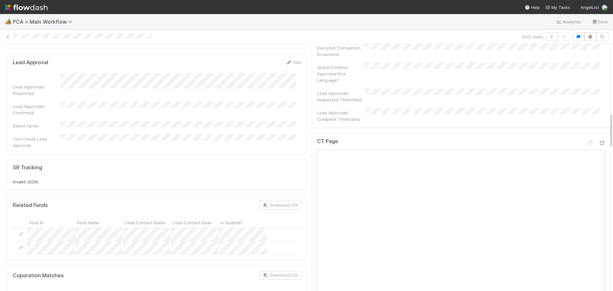
drag, startPoint x: 596, startPoint y: 97, endPoint x: 545, endPoint y: 83, distance: 52.6
click at [596, 133] on div "CT Page Open in New Tab" at bounding box center [460, 272] width 299 height 279
click at [598, 139] on div at bounding box center [601, 142] width 6 height 6
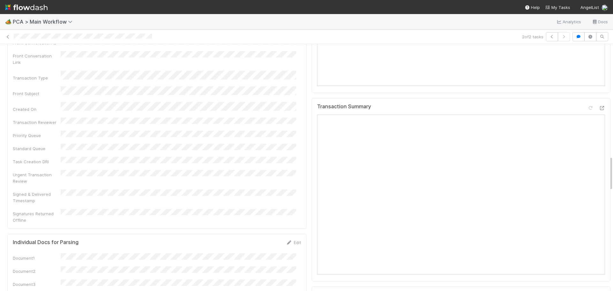
scroll to position [734, 0]
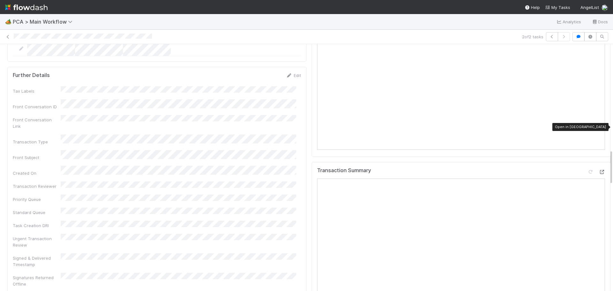
click at [598, 170] on icon at bounding box center [601, 172] width 6 height 4
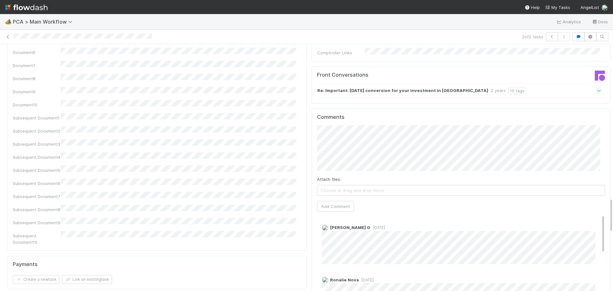
scroll to position [1021, 0]
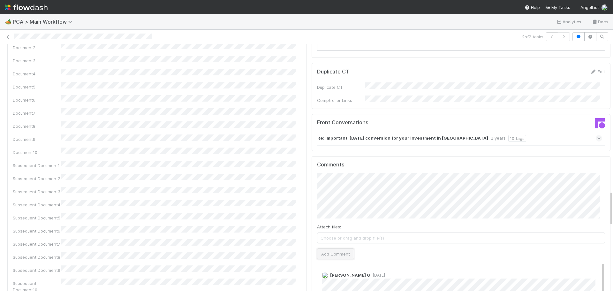
click at [343, 248] on button "Add Comment" at bounding box center [335, 253] width 37 height 11
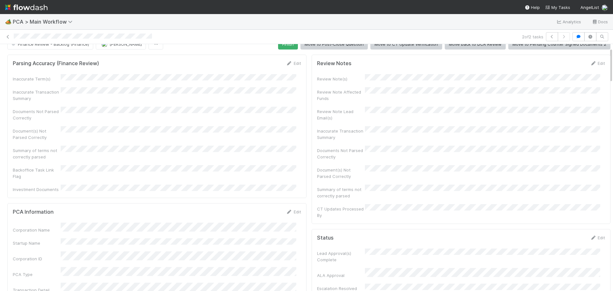
scroll to position [0, 0]
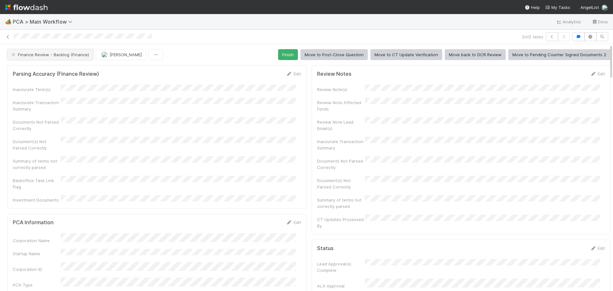
click at [59, 55] on span "Finance Review - Backlog (Finance)" at bounding box center [49, 54] width 79 height 5
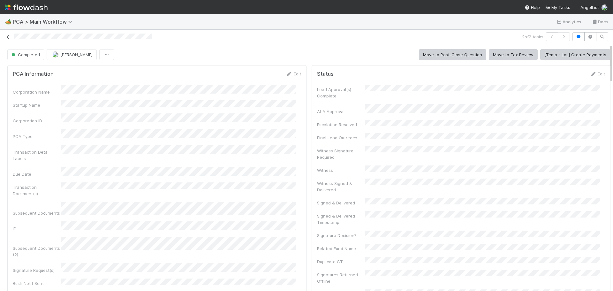
click at [7, 39] on link at bounding box center [8, 37] width 6 height 6
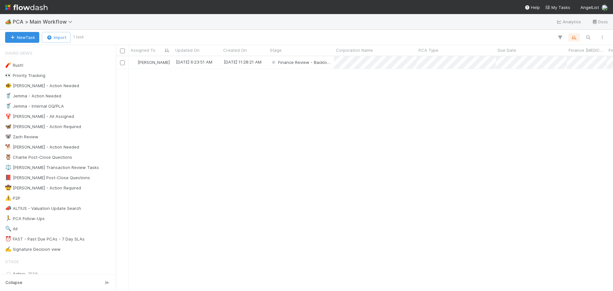
scroll to position [230, 492]
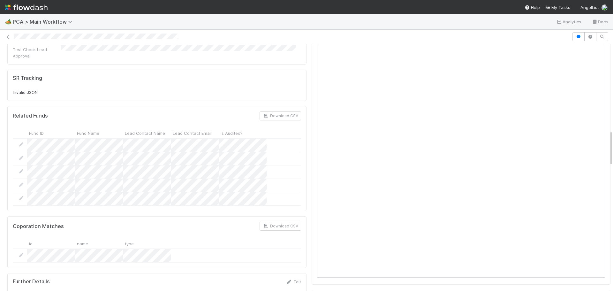
scroll to position [479, 0]
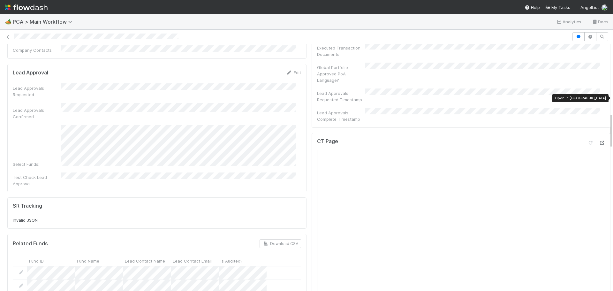
click at [598, 141] on icon at bounding box center [601, 143] width 6 height 4
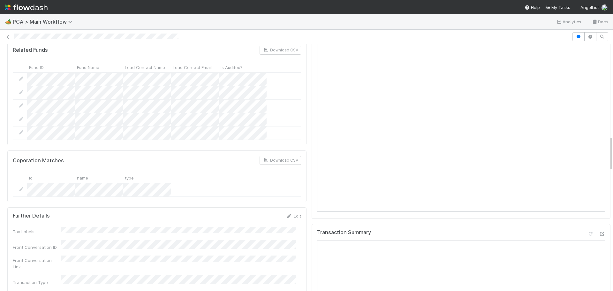
scroll to position [734, 0]
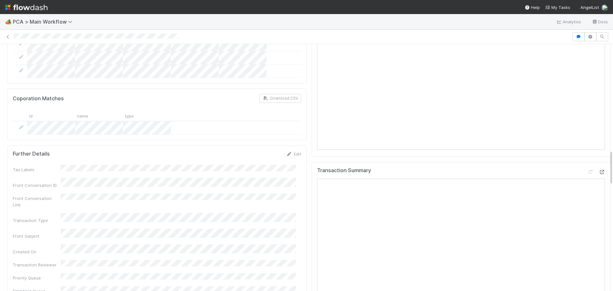
click at [598, 170] on icon at bounding box center [601, 172] width 6 height 4
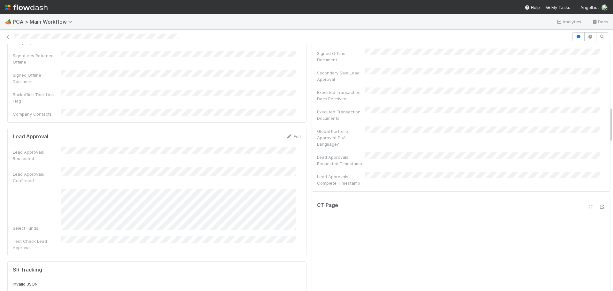
scroll to position [447, 0]
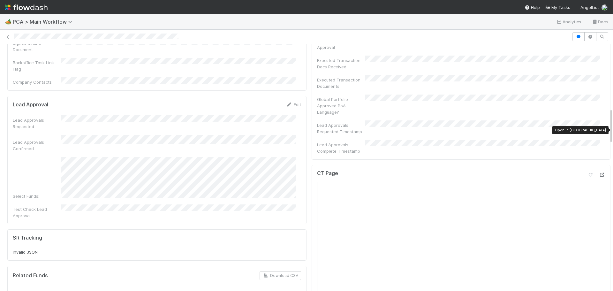
click at [598, 173] on icon at bounding box center [601, 175] width 6 height 4
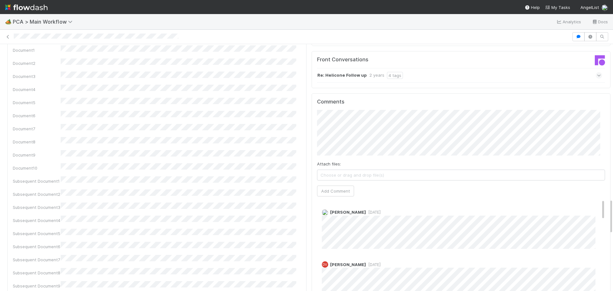
scroll to position [1053, 0]
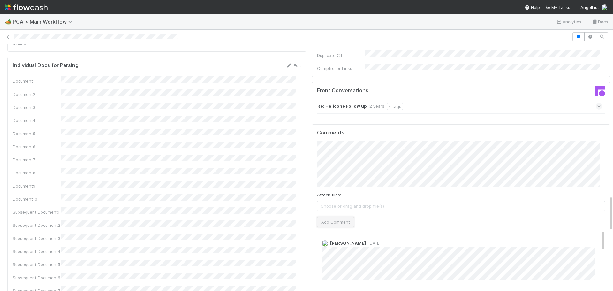
click at [331, 216] on button "Add Comment" at bounding box center [335, 221] width 37 height 11
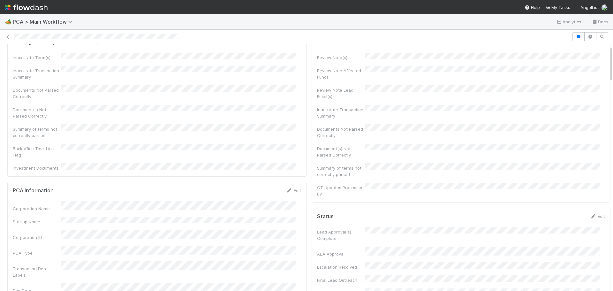
scroll to position [0, 0]
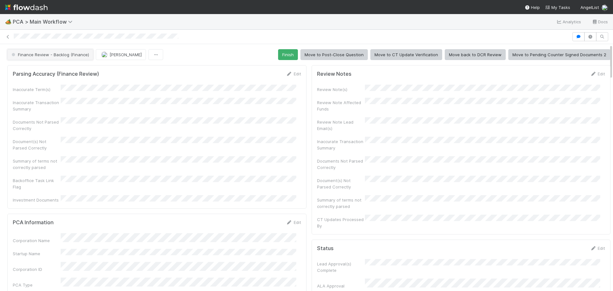
click at [56, 54] on span "Finance Review - Backlog (Finance)" at bounding box center [49, 54] width 79 height 5
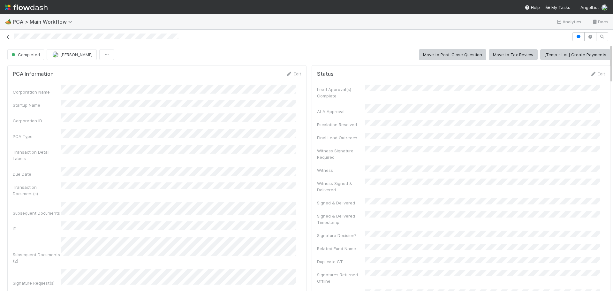
click at [6, 35] on icon at bounding box center [8, 37] width 6 height 4
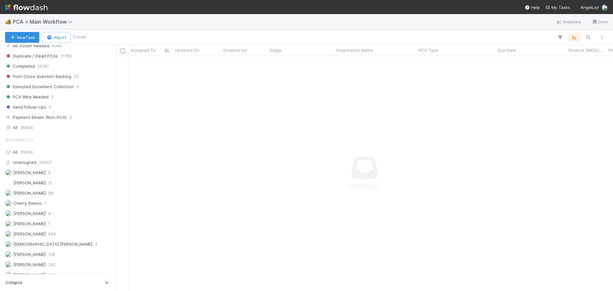
scroll to position [766, 0]
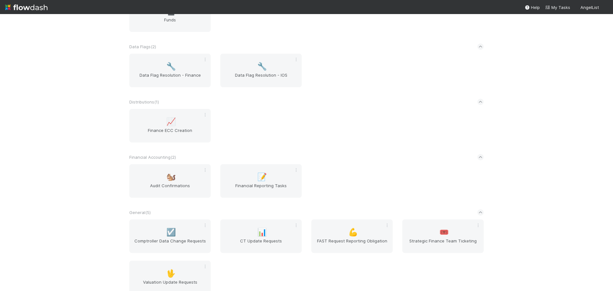
scroll to position [46, 0]
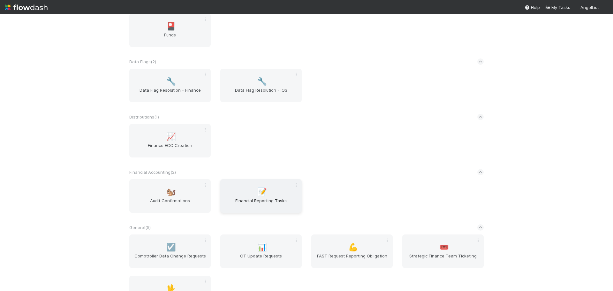
click at [257, 194] on span "📝" at bounding box center [262, 192] width 10 height 8
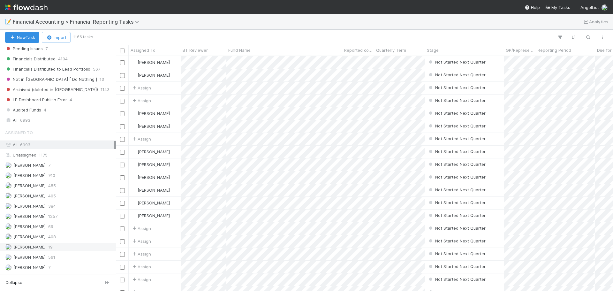
scroll to position [255, 0]
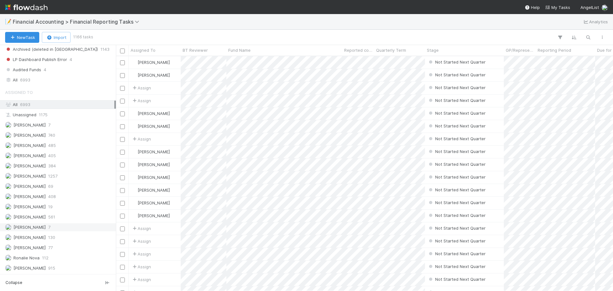
click at [32, 226] on span "[PERSON_NAME]" at bounding box center [29, 226] width 32 height 5
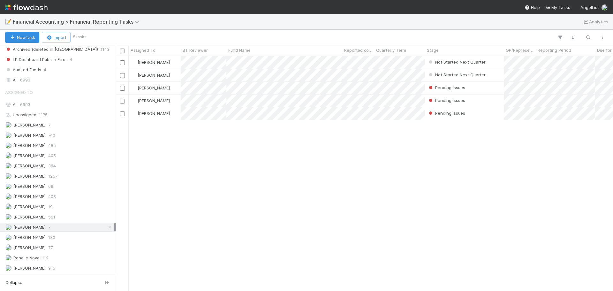
scroll to position [230, 492]
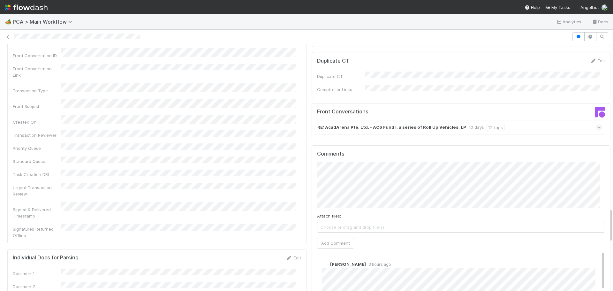
scroll to position [1181, 0]
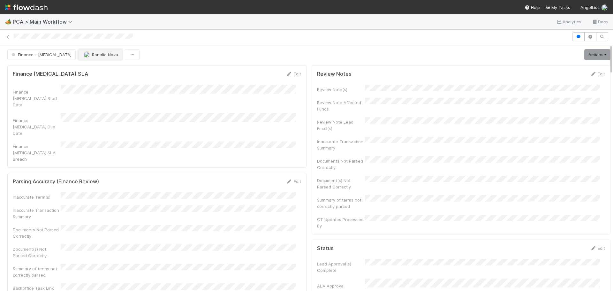
click at [83, 52] on button "Ronalie Nova" at bounding box center [100, 54] width 44 height 11
click at [99, 70] on span "you" at bounding box center [99, 70] width 7 height 5
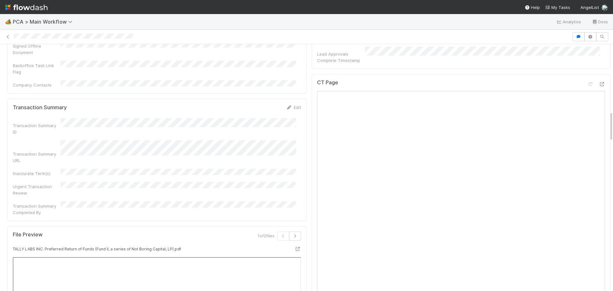
scroll to position [479, 0]
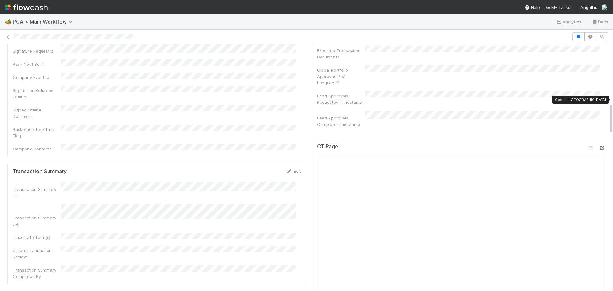
click at [598, 146] on icon at bounding box center [601, 148] width 6 height 4
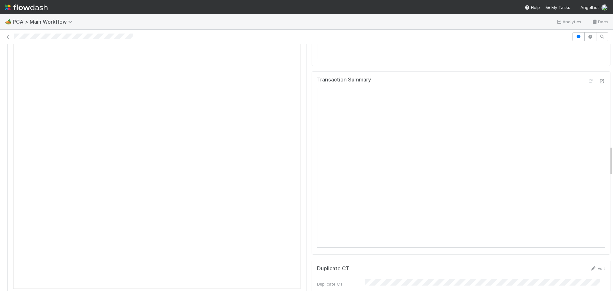
scroll to position [766, 0]
click at [598, 143] on icon at bounding box center [601, 145] width 6 height 4
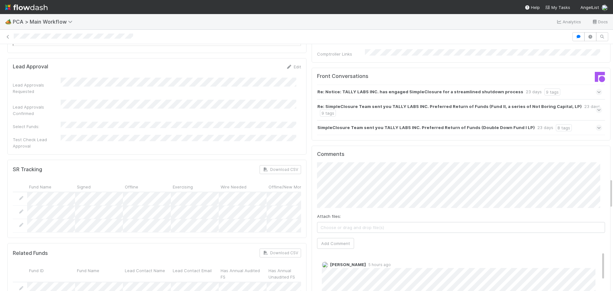
scroll to position [1085, 0]
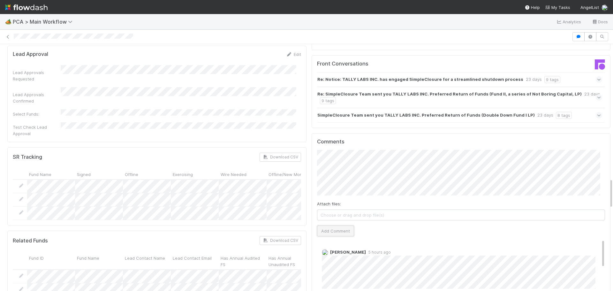
click at [338, 225] on button "Add Comment" at bounding box center [335, 230] width 37 height 11
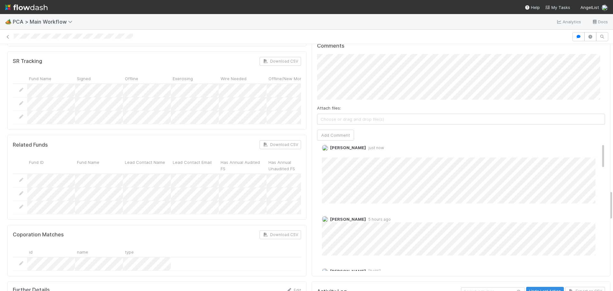
scroll to position [0, 0]
click at [325, 160] on div "Edit Delete" at bounding box center [463, 163] width 283 height 6
click at [327, 160] on link "Edit" at bounding box center [330, 162] width 7 height 5
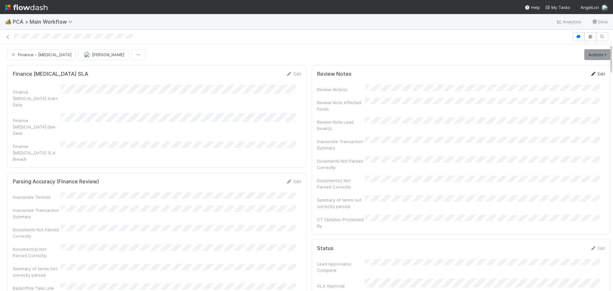
click at [590, 75] on icon at bounding box center [593, 74] width 6 height 4
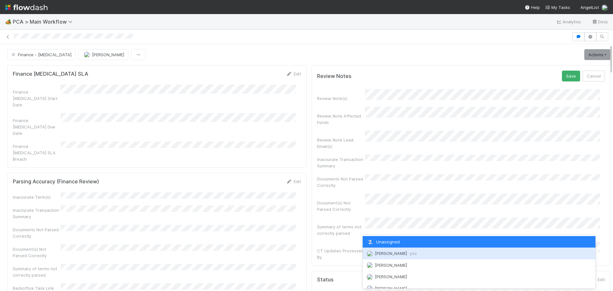
click at [393, 251] on span "[PERSON_NAME] you" at bounding box center [396, 253] width 42 height 5
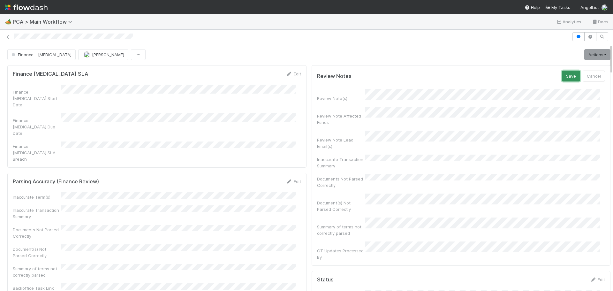
click at [562, 78] on button "Save" at bounding box center [571, 76] width 18 height 11
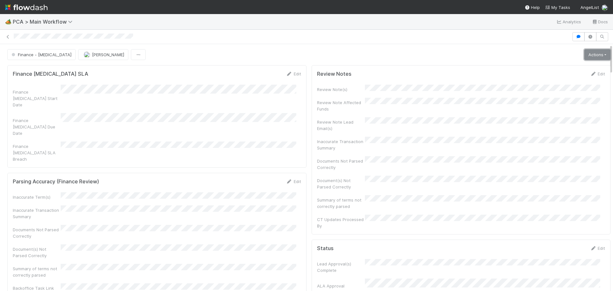
click at [586, 55] on link "Actions" at bounding box center [597, 54] width 26 height 11
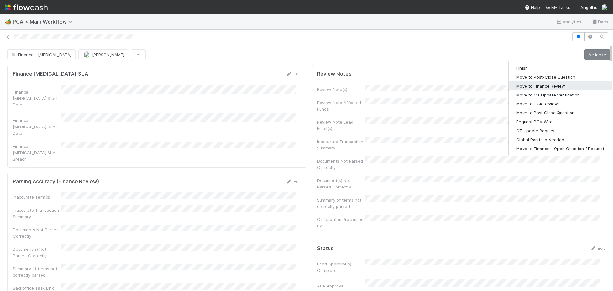
click at [532, 87] on button "Move to Finance Review" at bounding box center [559, 85] width 103 height 9
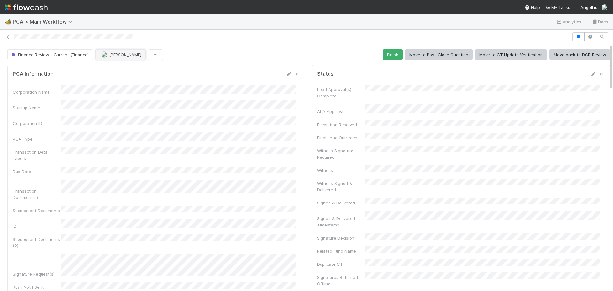
click at [106, 57] on button "[PERSON_NAME]" at bounding box center [120, 54] width 50 height 11
click at [153, 71] on div "Ronalie Nova" at bounding box center [136, 70] width 90 height 11
click at [7, 35] on icon at bounding box center [8, 37] width 6 height 4
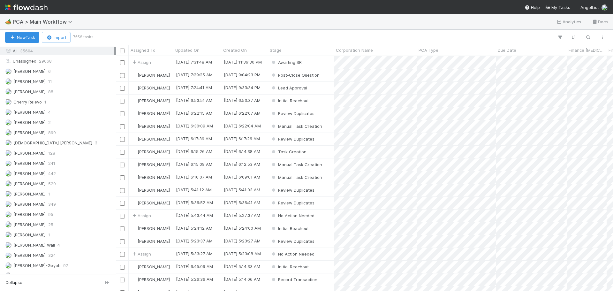
scroll to position [894, 0]
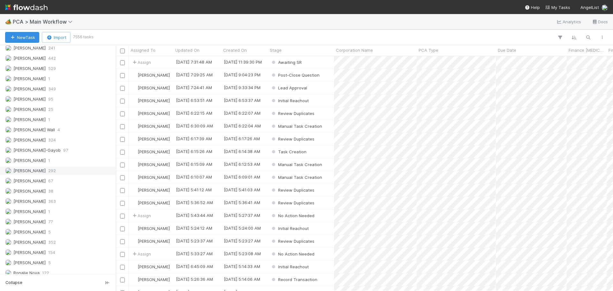
click at [40, 168] on span "[PERSON_NAME]" at bounding box center [29, 170] width 32 height 5
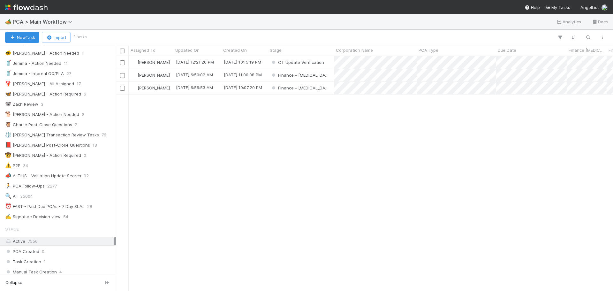
scroll to position [230, 492]
click at [70, 208] on div "⏰ FAST - Past Due PCAs - 7 Day SLAs" at bounding box center [44, 207] width 79 height 8
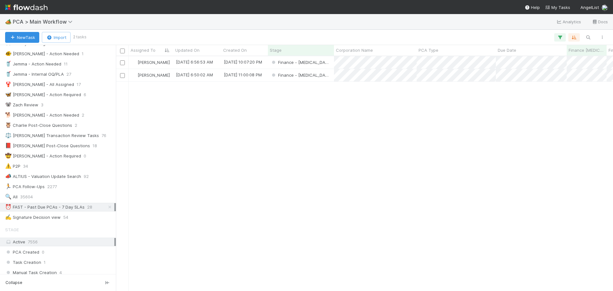
scroll to position [230, 492]
click at [107, 208] on icon at bounding box center [110, 207] width 6 height 4
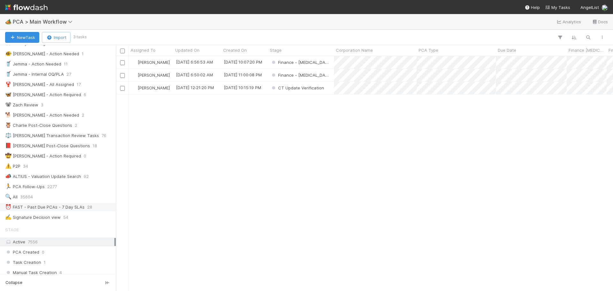
scroll to position [230, 492]
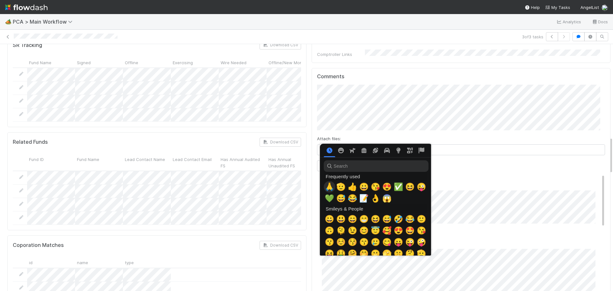
scroll to position [0, 2]
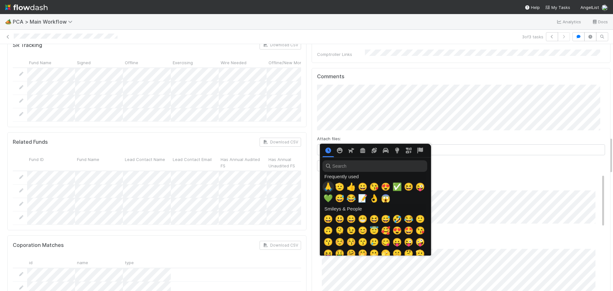
click at [329, 187] on span "🙏" at bounding box center [328, 186] width 10 height 9
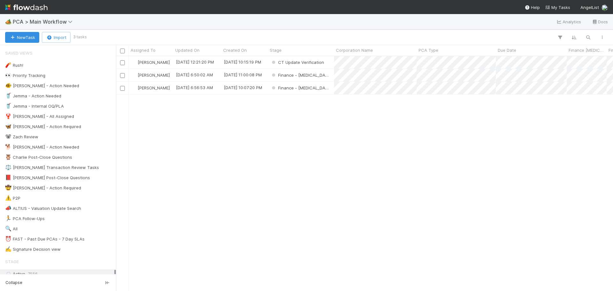
scroll to position [230, 492]
click at [326, 76] on div "Finance - ICU" at bounding box center [301, 75] width 66 height 12
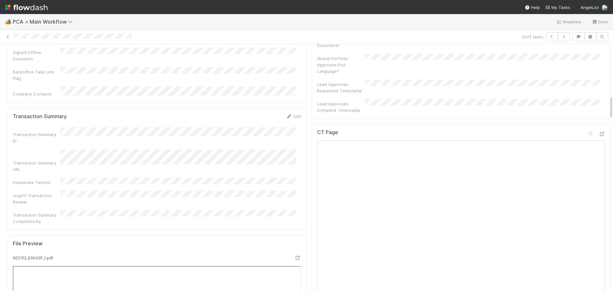
scroll to position [511, 0]
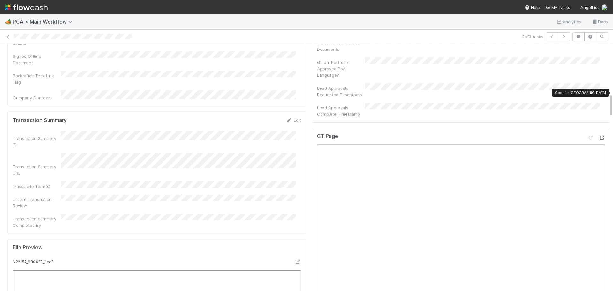
click at [598, 136] on icon at bounding box center [601, 138] width 6 height 4
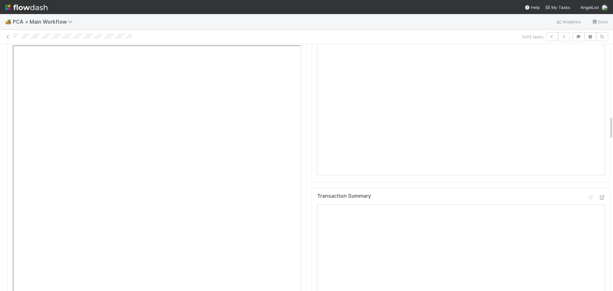
scroll to position [734, 0]
click at [598, 195] on div at bounding box center [601, 198] width 6 height 6
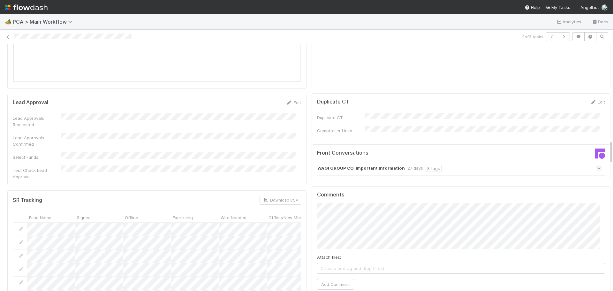
scroll to position [1021, 0]
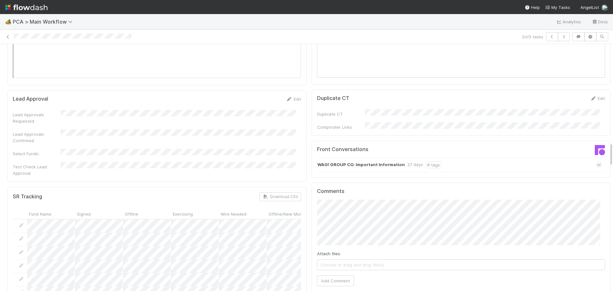
click at [597, 161] on icon at bounding box center [599, 164] width 4 height 6
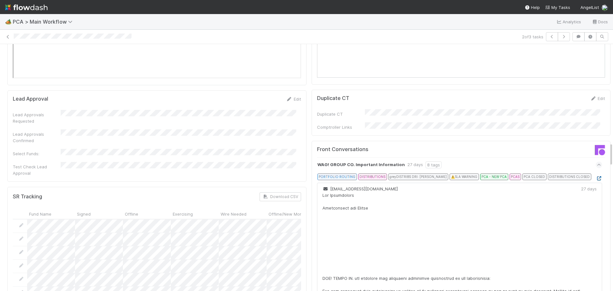
click at [595, 176] on icon at bounding box center [598, 178] width 6 height 4
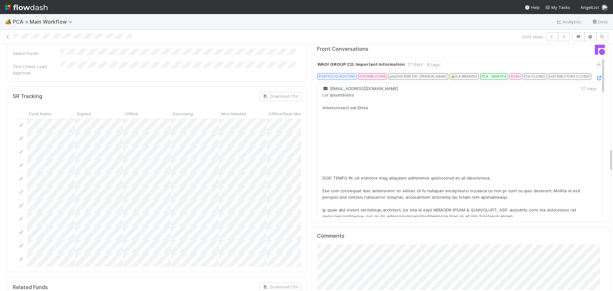
scroll to position [1053, 0]
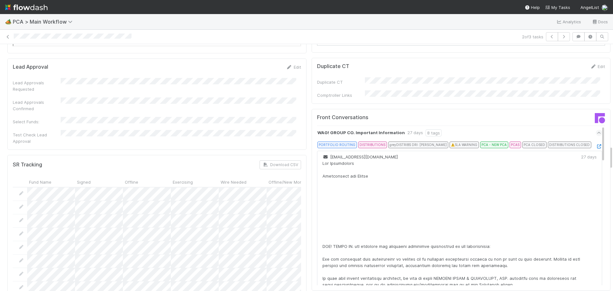
click at [597, 130] on icon at bounding box center [599, 133] width 4 height 6
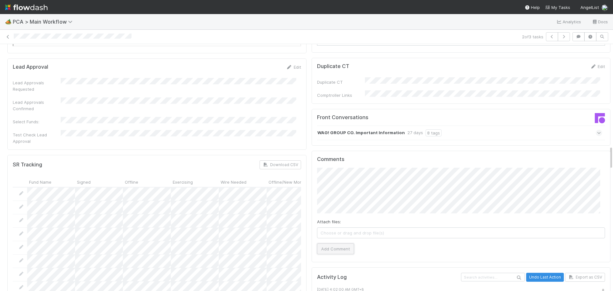
click at [337, 243] on button "Add Comment" at bounding box center [335, 248] width 37 height 11
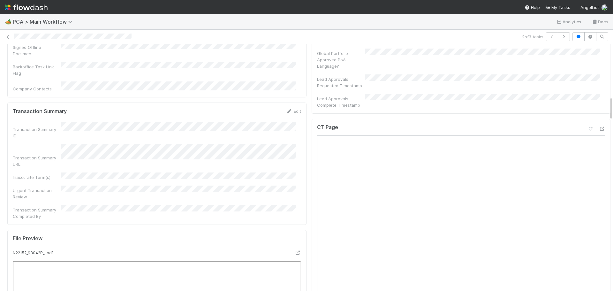
scroll to position [511, 0]
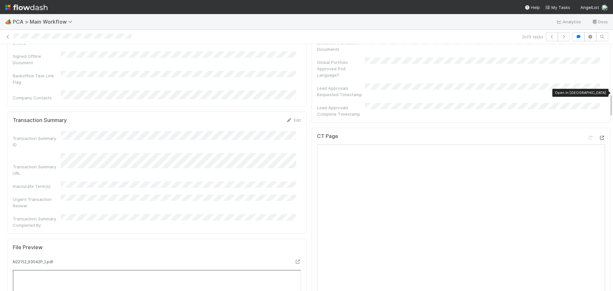
click at [598, 136] on icon at bounding box center [601, 138] width 6 height 4
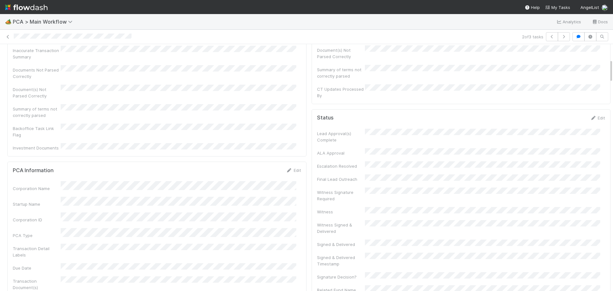
scroll to position [0, 0]
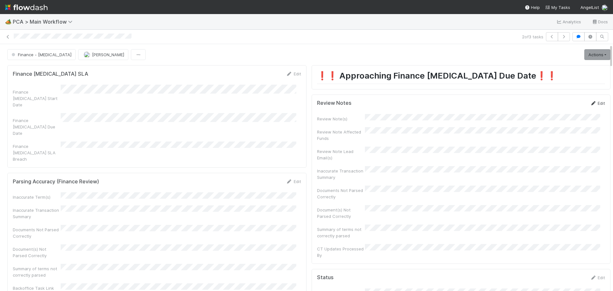
click at [590, 101] on icon at bounding box center [593, 103] width 6 height 4
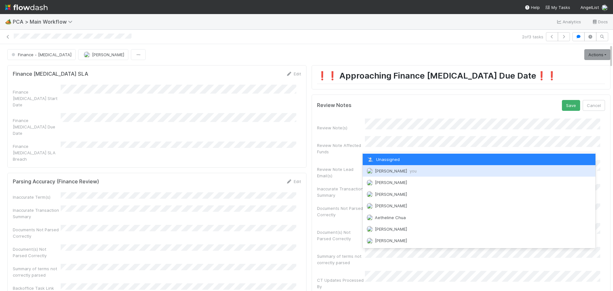
click at [383, 172] on span "Marenz Trajano you" at bounding box center [396, 170] width 42 height 5
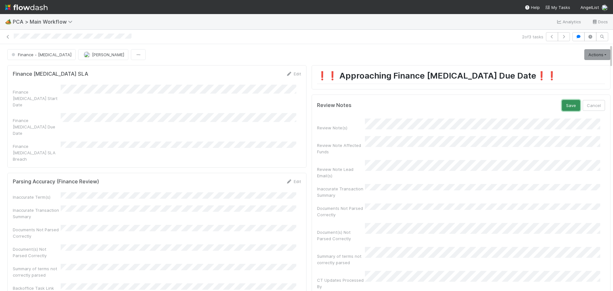
click at [562, 105] on button "Save" at bounding box center [571, 105] width 18 height 11
click at [592, 52] on link "Actions" at bounding box center [597, 54] width 26 height 11
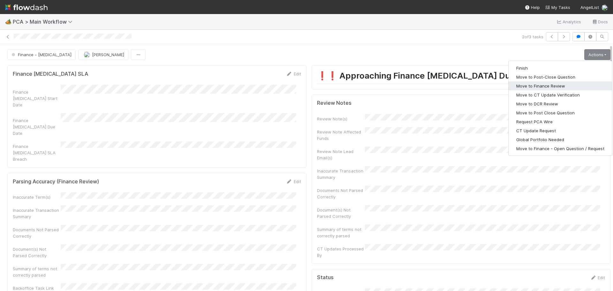
click at [531, 88] on button "Move to Finance Review" at bounding box center [559, 85] width 103 height 9
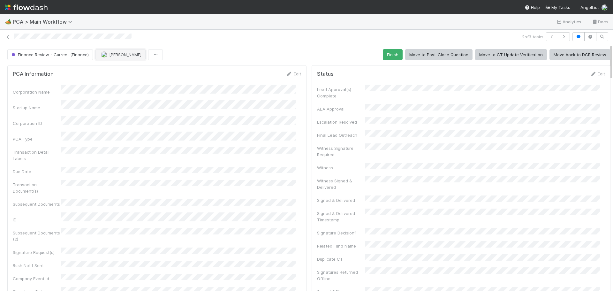
click at [111, 55] on span "[PERSON_NAME]" at bounding box center [125, 54] width 32 height 5
click at [116, 74] on div "Ronalie Nova" at bounding box center [136, 70] width 90 height 11
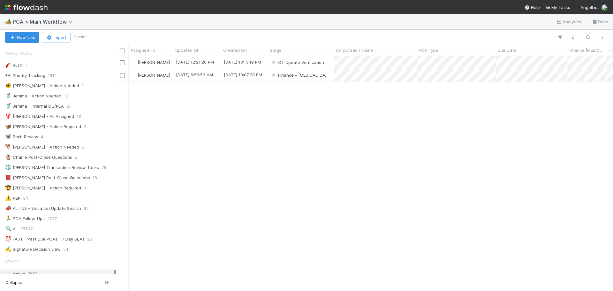
scroll to position [5, 5]
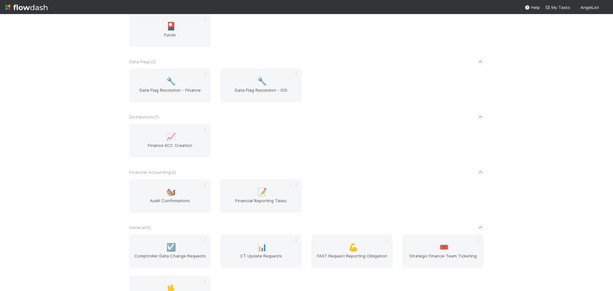
scroll to position [14, 0]
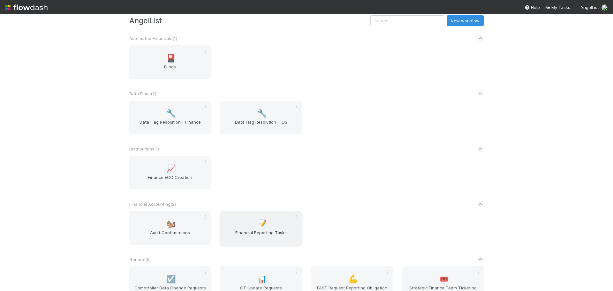
click at [257, 216] on div "📝 Financial Reporting Tasks" at bounding box center [260, 228] width 81 height 34
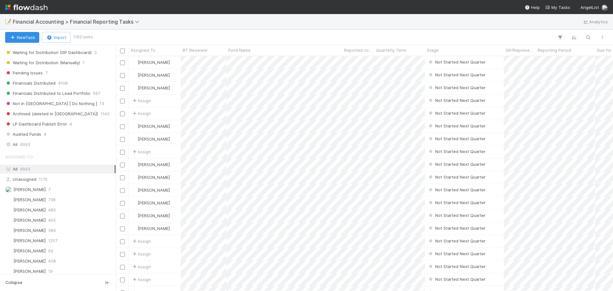
scroll to position [255, 0]
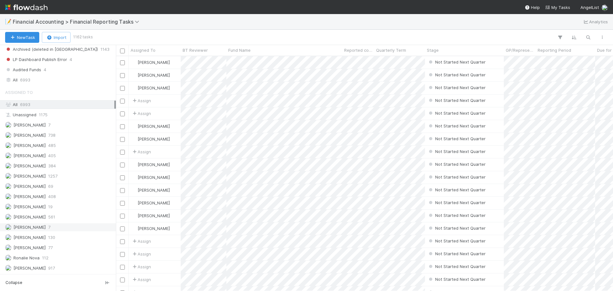
click at [51, 227] on div "[PERSON_NAME] 7" at bounding box center [59, 227] width 109 height 8
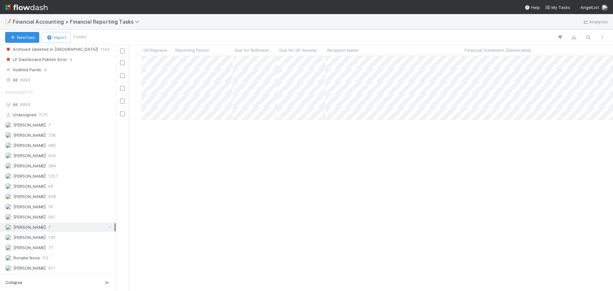
scroll to position [0, 424]
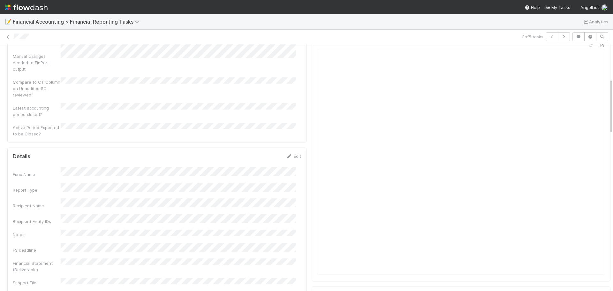
scroll to position [160, 0]
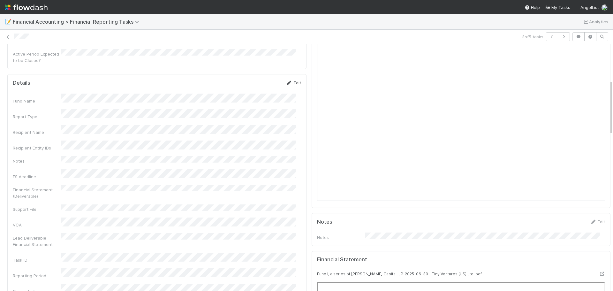
click at [289, 80] on link "Edit" at bounding box center [293, 82] width 15 height 5
click at [258, 79] on button "Save" at bounding box center [267, 84] width 18 height 11
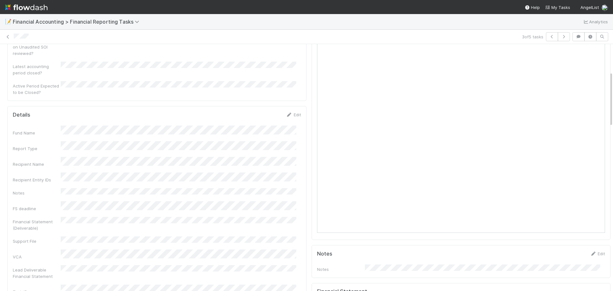
scroll to position [0, 0]
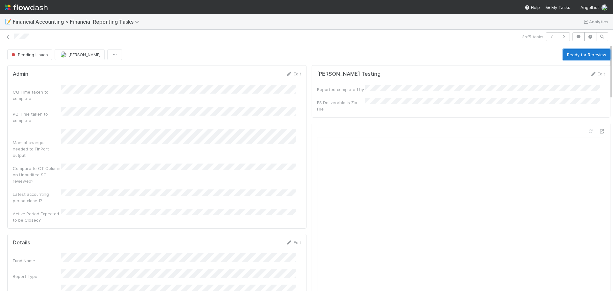
click at [573, 57] on button "Ready for Rereview" at bounding box center [587, 54] width 48 height 11
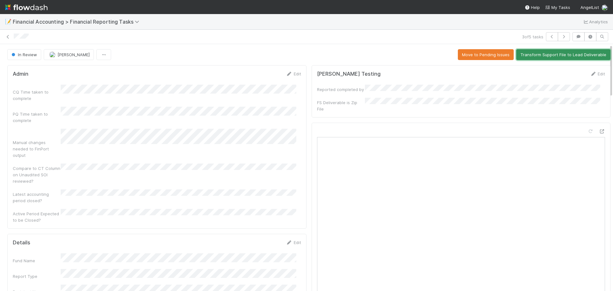
click at [559, 57] on button "Transform Support File to Lead Deliverable" at bounding box center [563, 54] width 94 height 11
click at [8, 39] on icon at bounding box center [8, 37] width 6 height 4
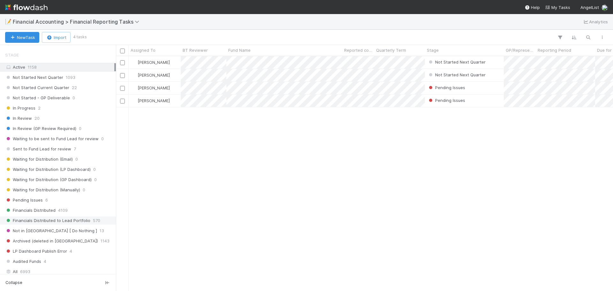
scroll to position [255, 0]
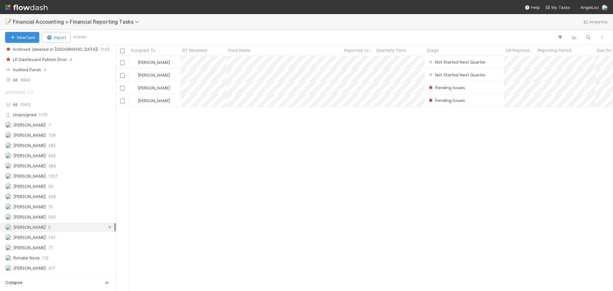
click at [107, 227] on icon at bounding box center [110, 227] width 6 height 4
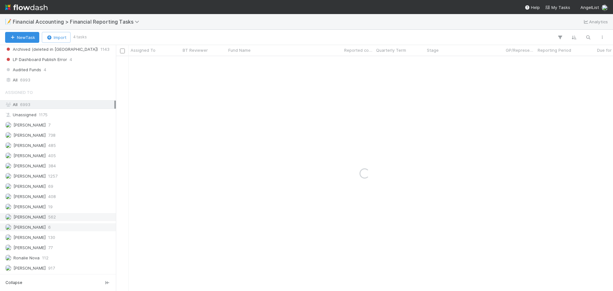
click at [55, 218] on div "[PERSON_NAME] 562" at bounding box center [59, 217] width 109 height 8
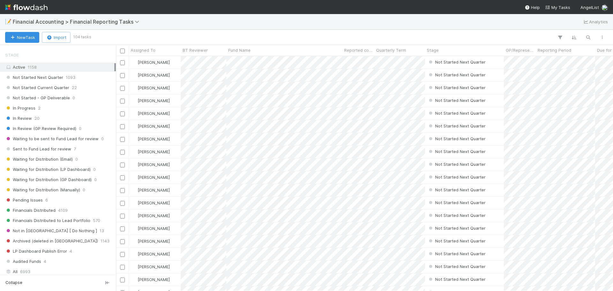
scroll to position [230, 492]
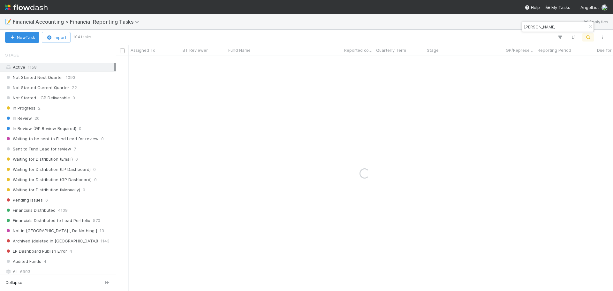
type input "[PERSON_NAME]"
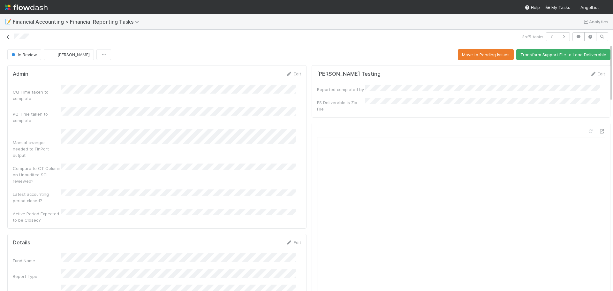
click at [10, 37] on icon at bounding box center [8, 37] width 6 height 4
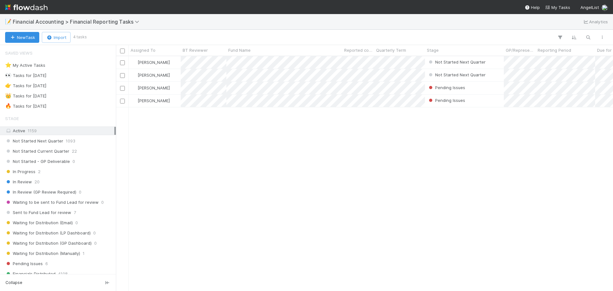
scroll to position [230, 492]
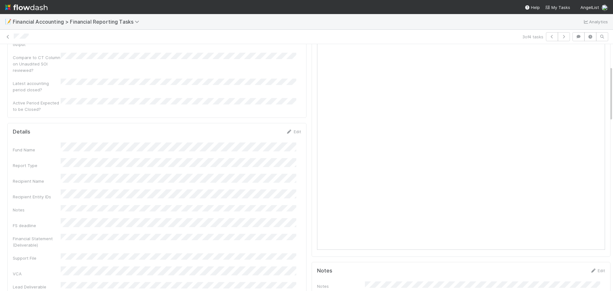
scroll to position [96, 0]
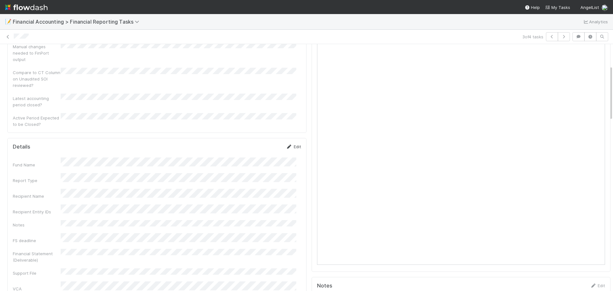
click at [291, 144] on link "Edit" at bounding box center [293, 146] width 15 height 5
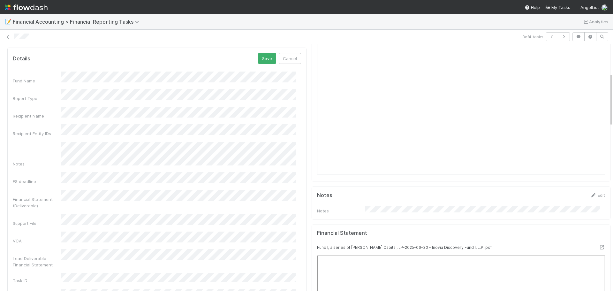
scroll to position [128, 0]
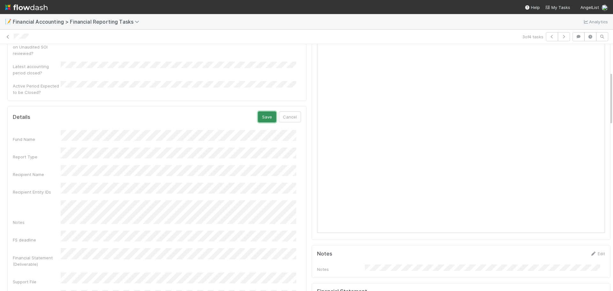
click at [264, 111] on button "Save" at bounding box center [267, 116] width 18 height 11
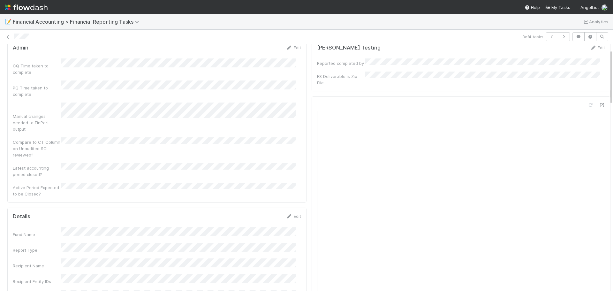
scroll to position [0, 0]
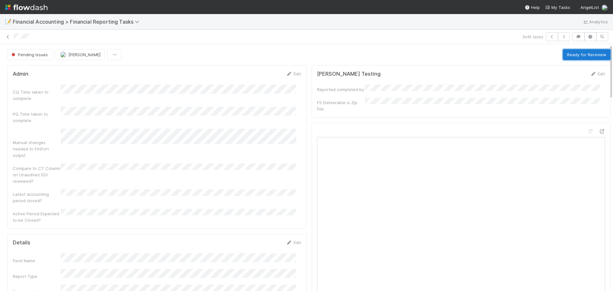
click at [580, 53] on button "Ready for Rereview" at bounding box center [587, 54] width 48 height 11
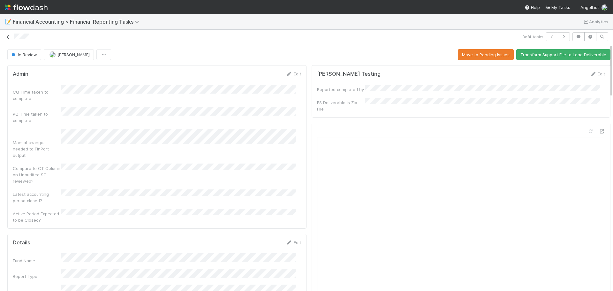
click at [9, 38] on icon at bounding box center [8, 37] width 6 height 4
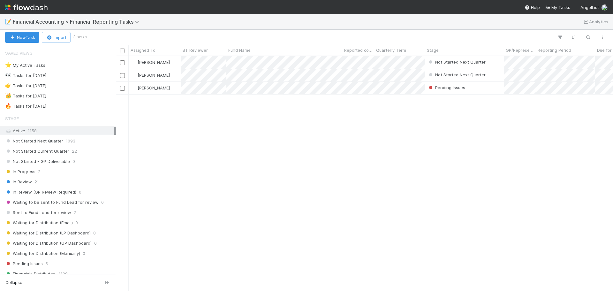
scroll to position [230, 492]
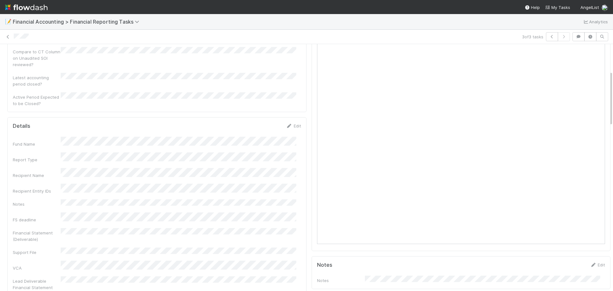
scroll to position [128, 0]
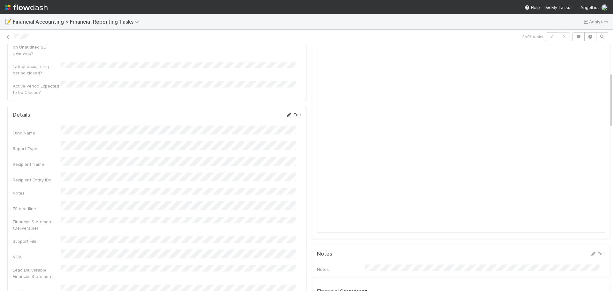
click at [293, 112] on link "Edit" at bounding box center [293, 114] width 15 height 5
click at [262, 111] on button "Save" at bounding box center [267, 116] width 18 height 11
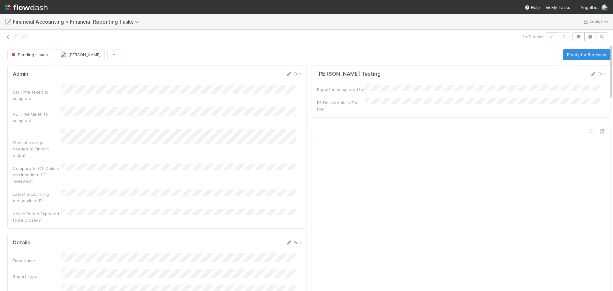
scroll to position [0, 0]
click at [563, 54] on button "Ready for Rereview" at bounding box center [587, 54] width 48 height 11
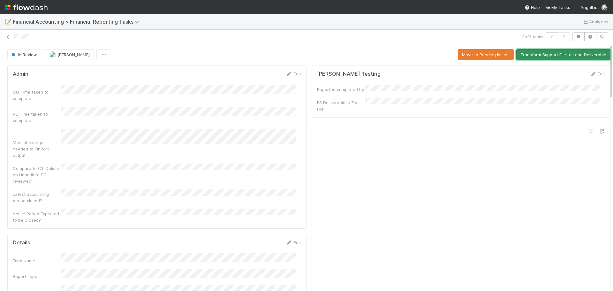
click at [540, 58] on button "Transform Support File to Lead Deliverable" at bounding box center [563, 54] width 94 height 11
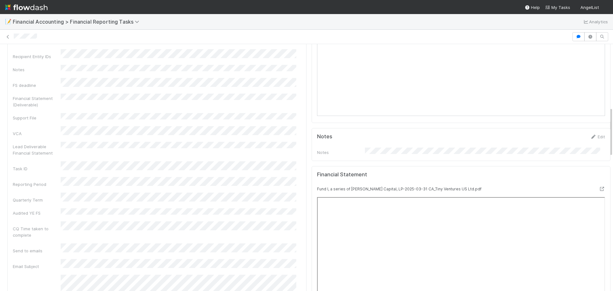
scroll to position [180, 0]
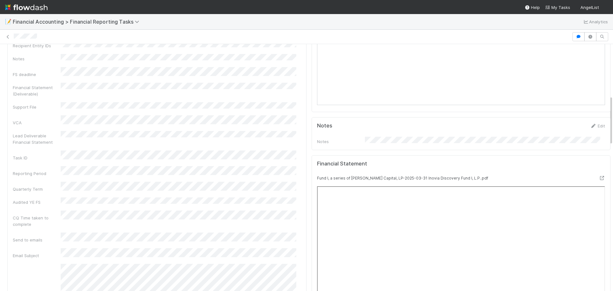
scroll to position [223, 0]
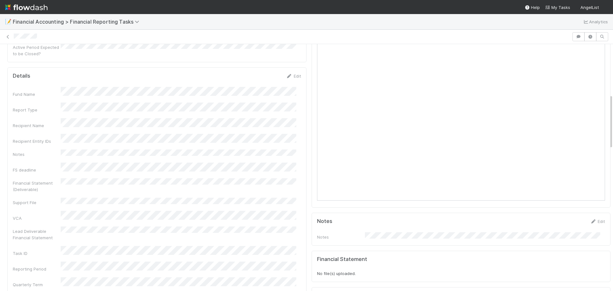
scroll to position [223, 0]
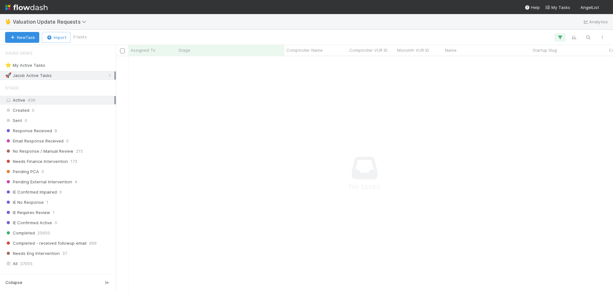
scroll to position [225, 492]
click at [107, 78] on link at bounding box center [110, 75] width 6 height 8
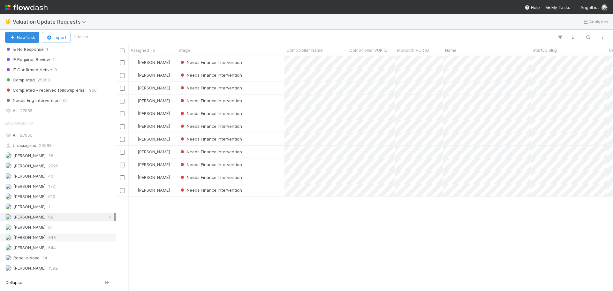
scroll to position [230, 492]
click at [268, 86] on div "Needs Finance Intervention" at bounding box center [230, 88] width 108 height 12
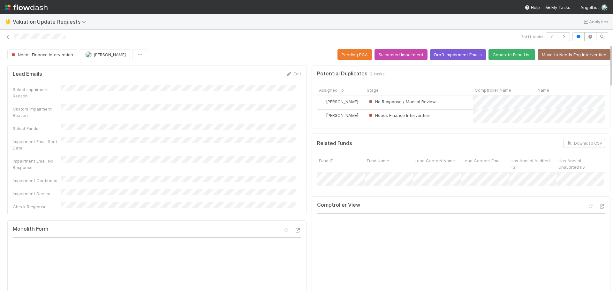
click at [457, 100] on div "No Response / Manual Review" at bounding box center [419, 101] width 108 height 13
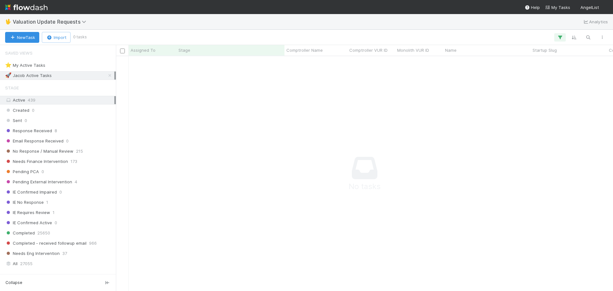
scroll to position [225, 492]
click at [107, 74] on icon at bounding box center [110, 75] width 6 height 4
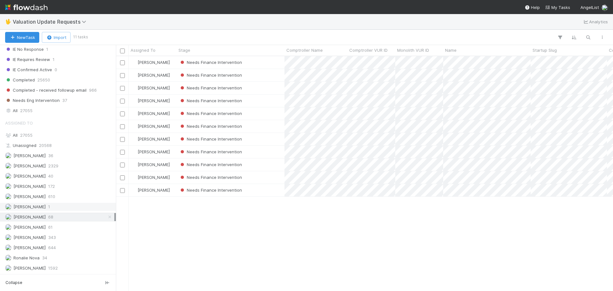
scroll to position [230, 492]
click at [278, 89] on div "Needs Finance Intervention" at bounding box center [230, 88] width 108 height 12
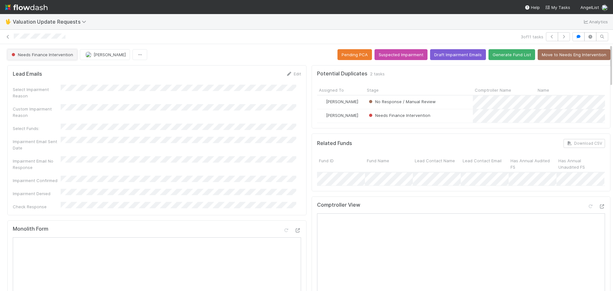
click at [41, 52] on span "Needs Finance Intervention" at bounding box center [41, 54] width 63 height 5
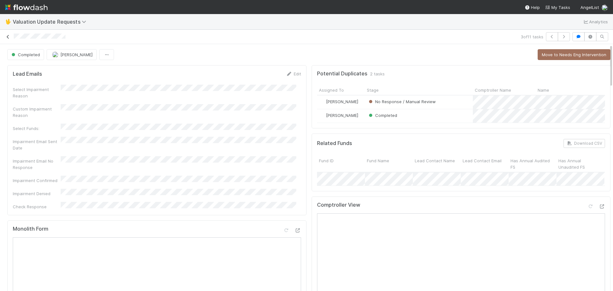
click at [5, 37] on icon at bounding box center [8, 37] width 6 height 4
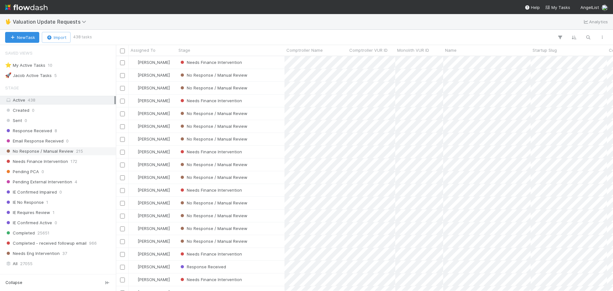
scroll to position [153, 0]
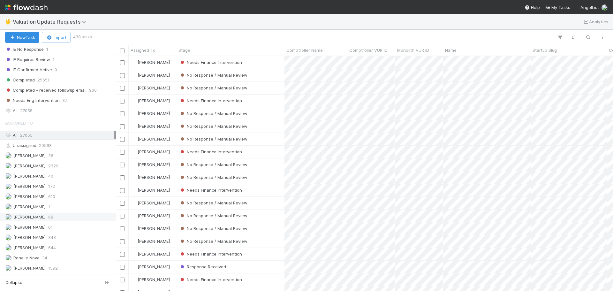
click at [50, 219] on span "68" at bounding box center [50, 217] width 5 height 8
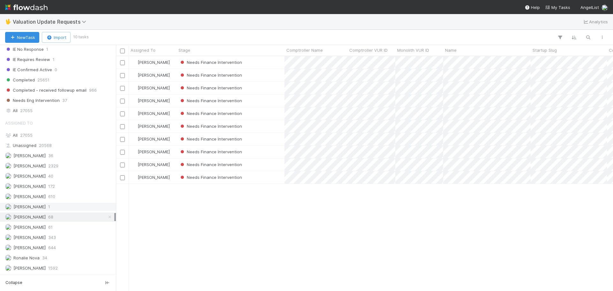
scroll to position [230, 492]
click at [253, 60] on div "Needs Finance Intervention" at bounding box center [230, 62] width 108 height 12
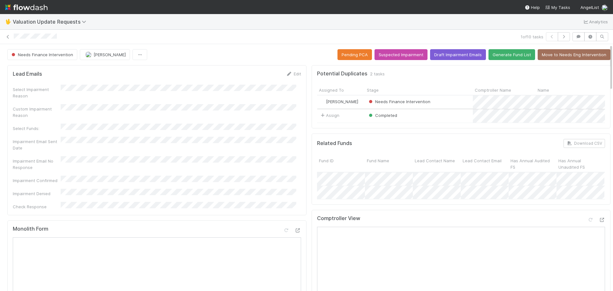
click at [407, 114] on div "Completed" at bounding box center [419, 115] width 108 height 13
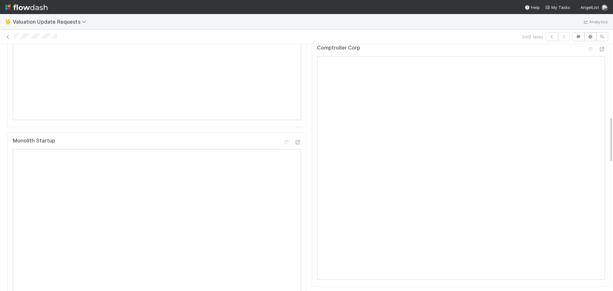
scroll to position [383, 0]
click at [598, 51] on icon at bounding box center [601, 49] width 6 height 4
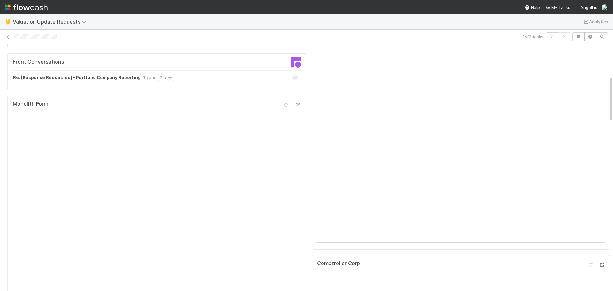
scroll to position [191, 0]
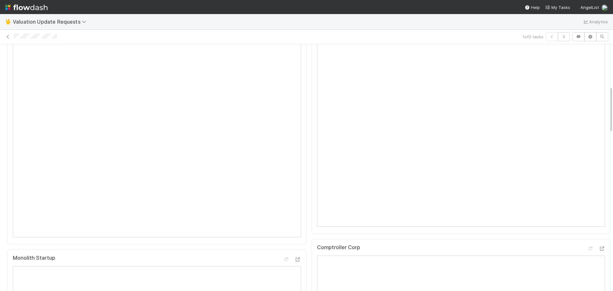
scroll to position [160, 0]
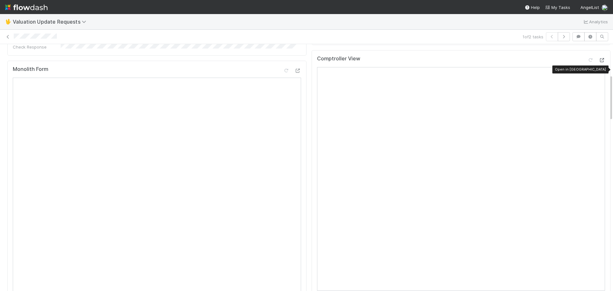
click at [598, 62] on icon at bounding box center [601, 60] width 6 height 4
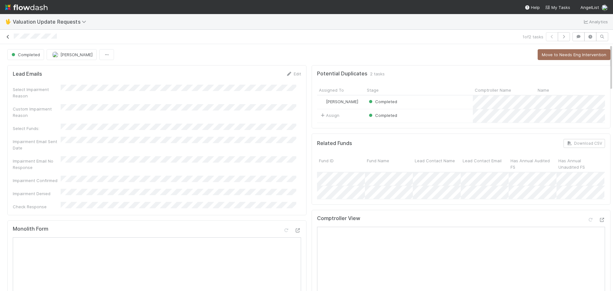
click at [8, 36] on icon at bounding box center [8, 37] width 6 height 4
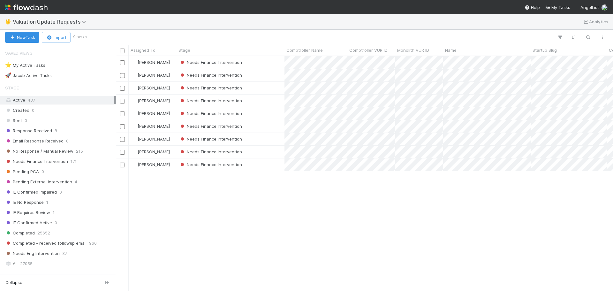
scroll to position [230, 492]
click at [261, 63] on div "Needs Finance Intervention" at bounding box center [230, 62] width 108 height 12
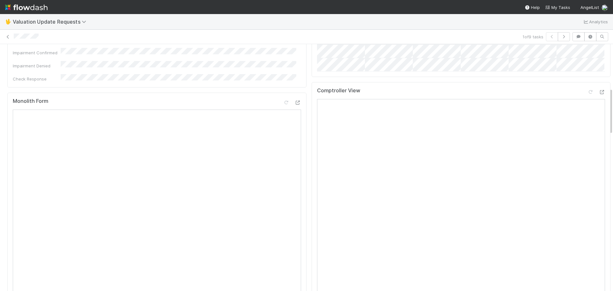
scroll to position [319, 0]
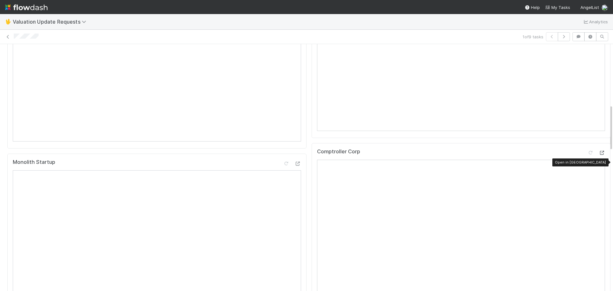
click at [598, 155] on icon at bounding box center [601, 153] width 6 height 4
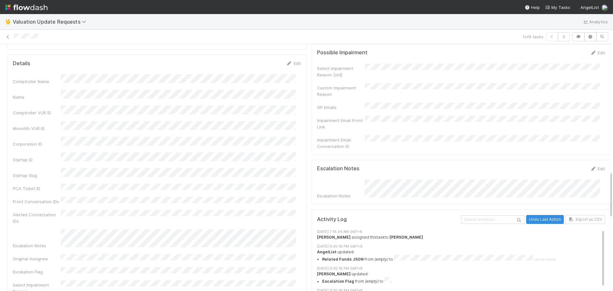
scroll to position [766, 0]
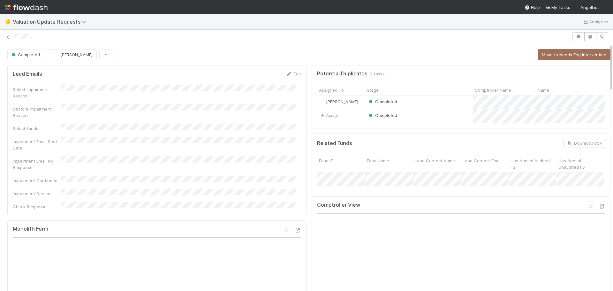
scroll to position [96, 0]
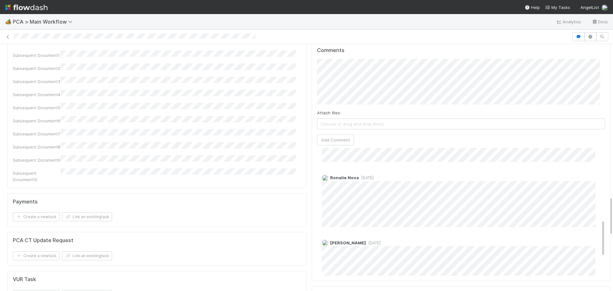
scroll to position [244, 0]
click at [366, 241] on span "[DATE]" at bounding box center [373, 243] width 15 height 5
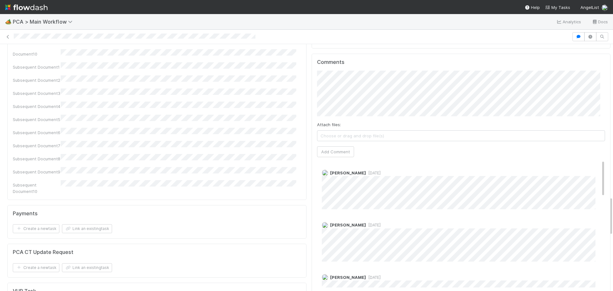
scroll to position [957, 0]
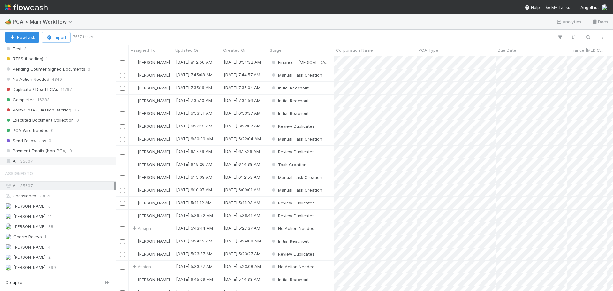
scroll to position [702, 0]
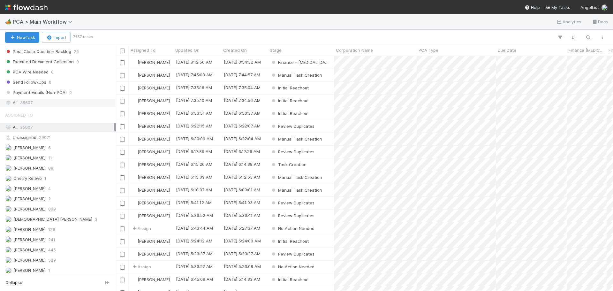
click at [40, 105] on div "All 35607" at bounding box center [59, 103] width 109 height 8
click at [585, 38] on icon "button" at bounding box center [588, 37] width 6 height 6
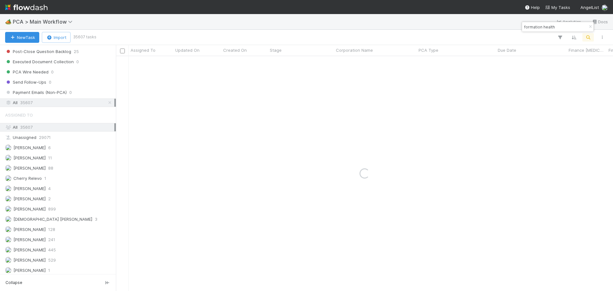
type input "formation health"
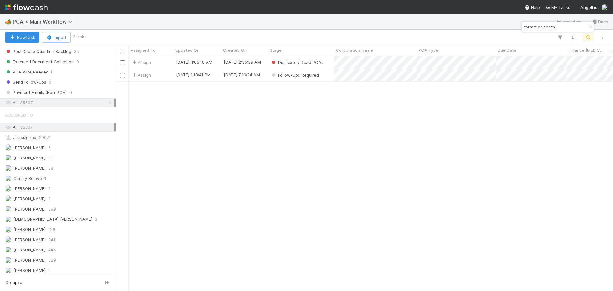
scroll to position [5, 5]
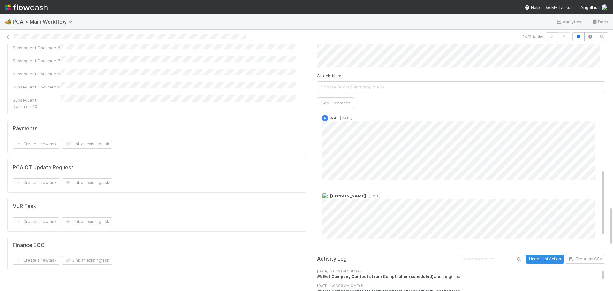
scroll to position [118, 0]
click at [366, 185] on span "[DATE]" at bounding box center [373, 187] width 15 height 5
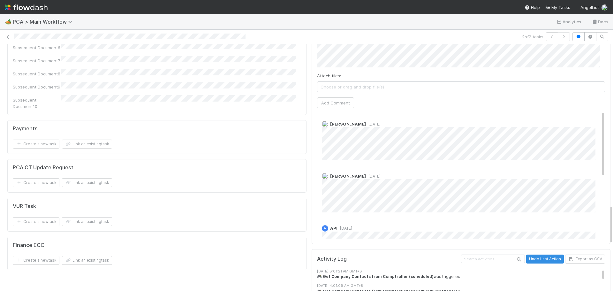
scroll to position [894, 0]
